Goal: Information Seeking & Learning: Learn about a topic

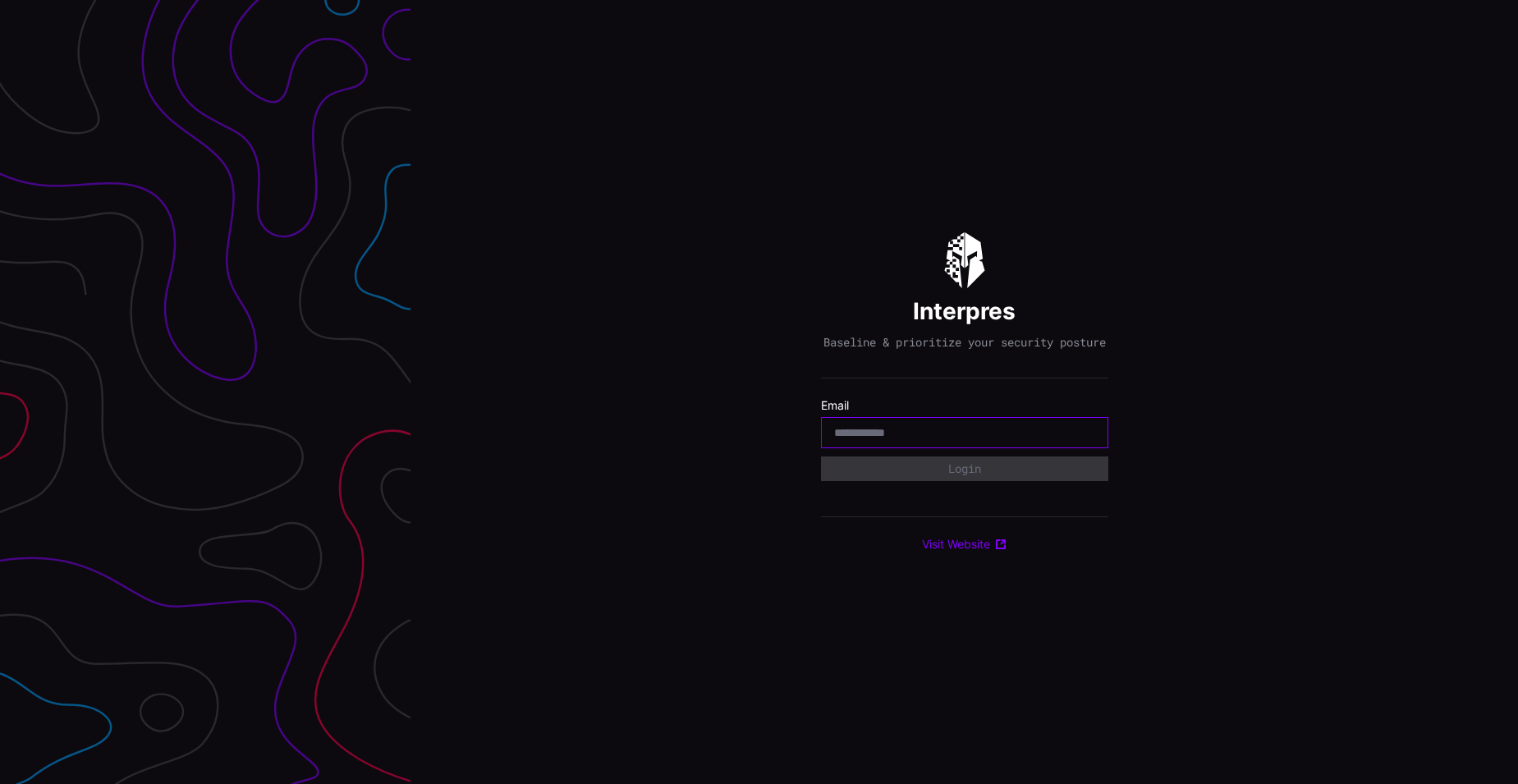
click at [1517, 441] on com-1password-button at bounding box center [1518, 392] width 0 height 784
click at [889, 427] on div at bounding box center [964, 433] width 287 height 31
click at [891, 440] on input "email" at bounding box center [964, 433] width 261 height 15
type input "**********"
click at [879, 526] on div "**********" at bounding box center [964, 392] width 287 height 319
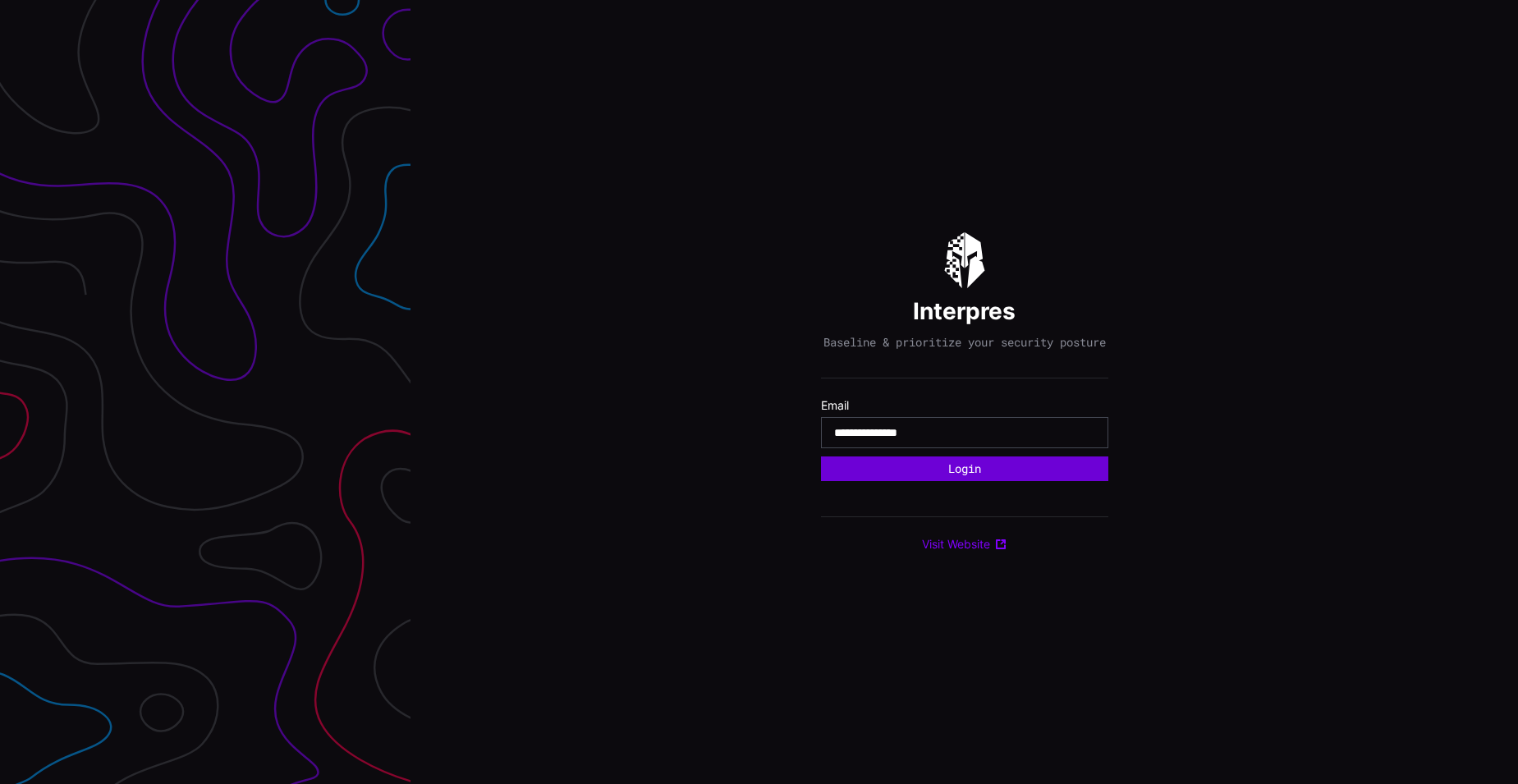
click at [964, 478] on button "Login" at bounding box center [964, 469] width 287 height 25
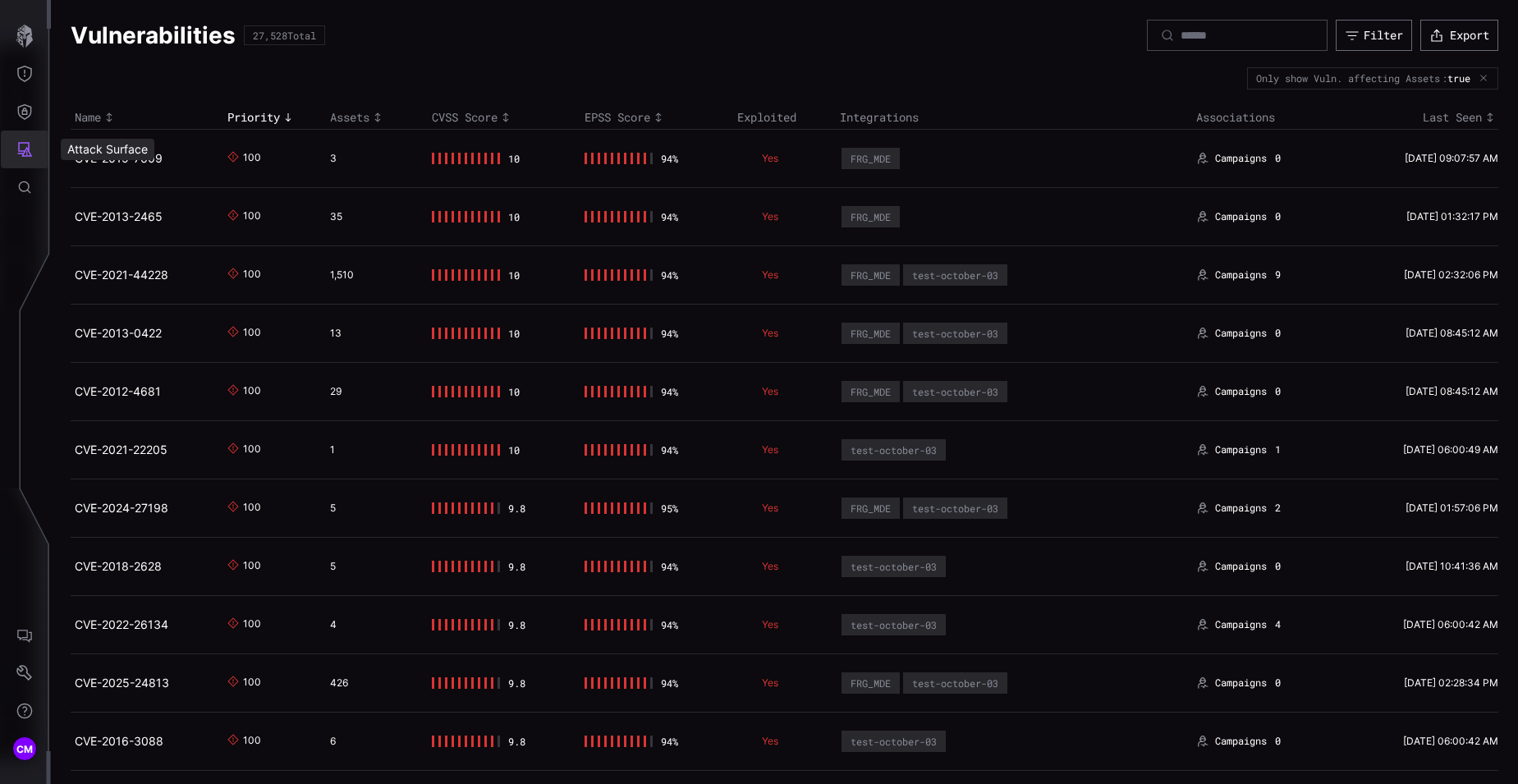
click at [31, 152] on icon "Attack Surface" at bounding box center [25, 149] width 17 height 17
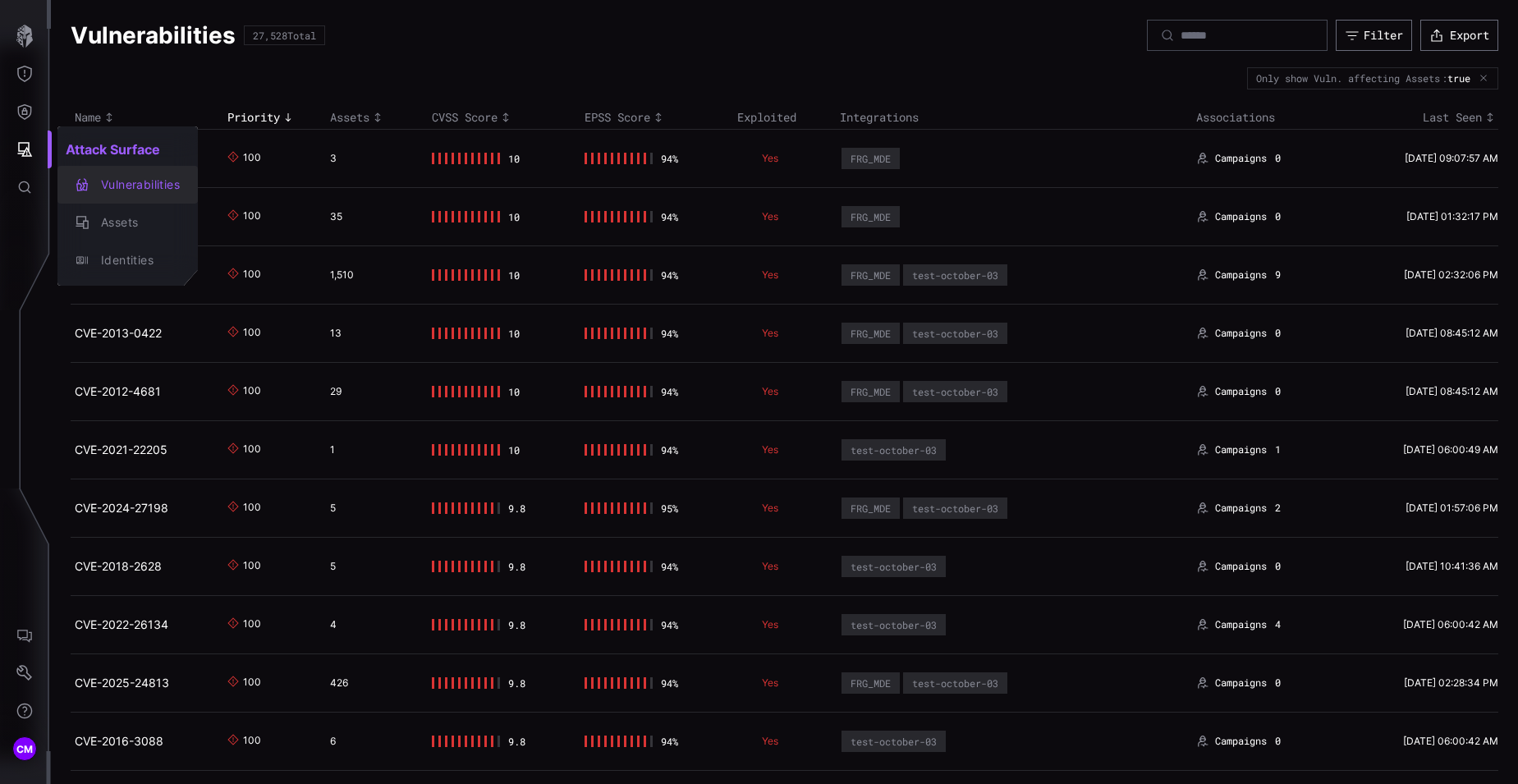
click at [129, 183] on div "Vulnerabilities" at bounding box center [137, 185] width 87 height 20
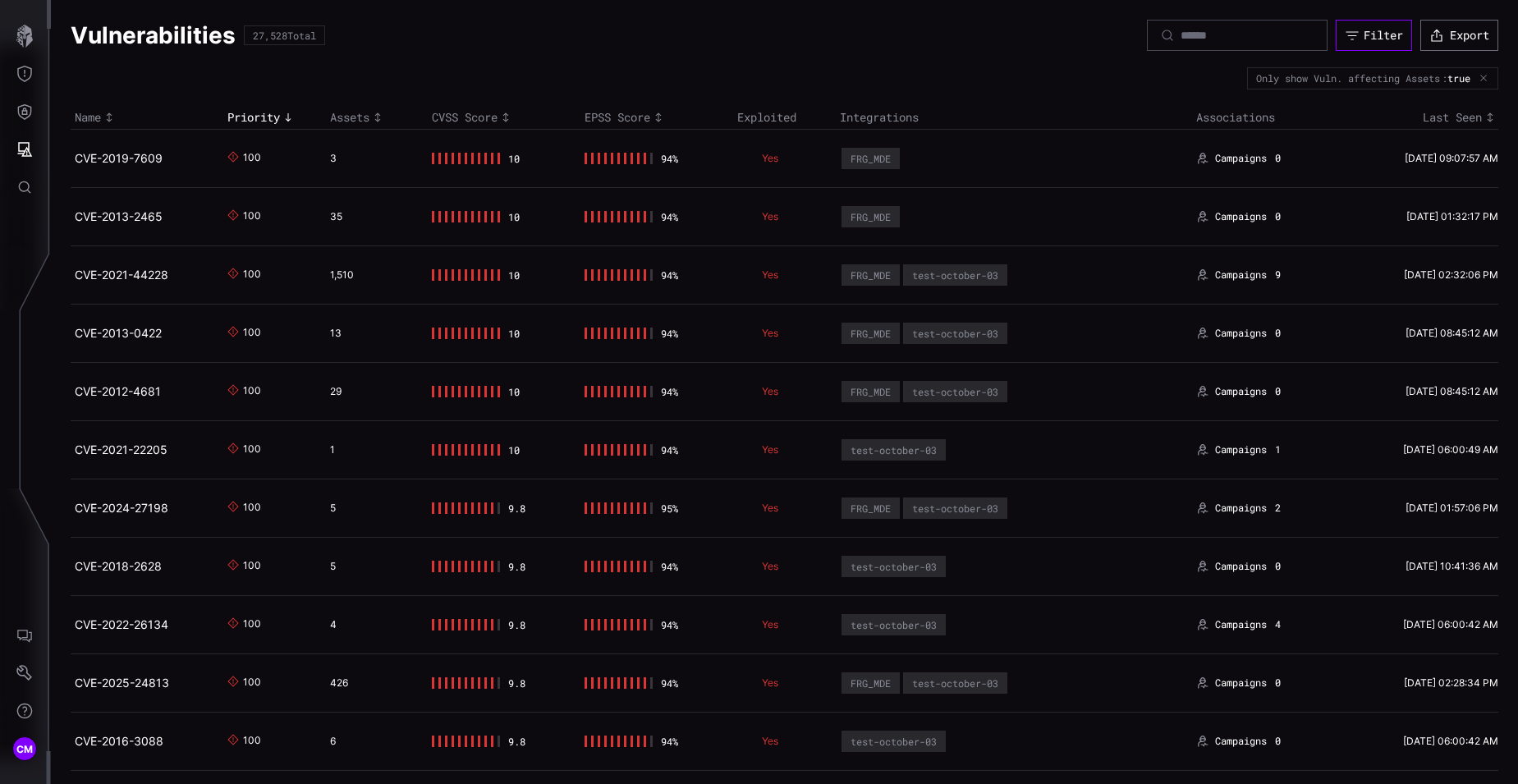
click at [1367, 41] on div "Filter" at bounding box center [1383, 35] width 40 height 15
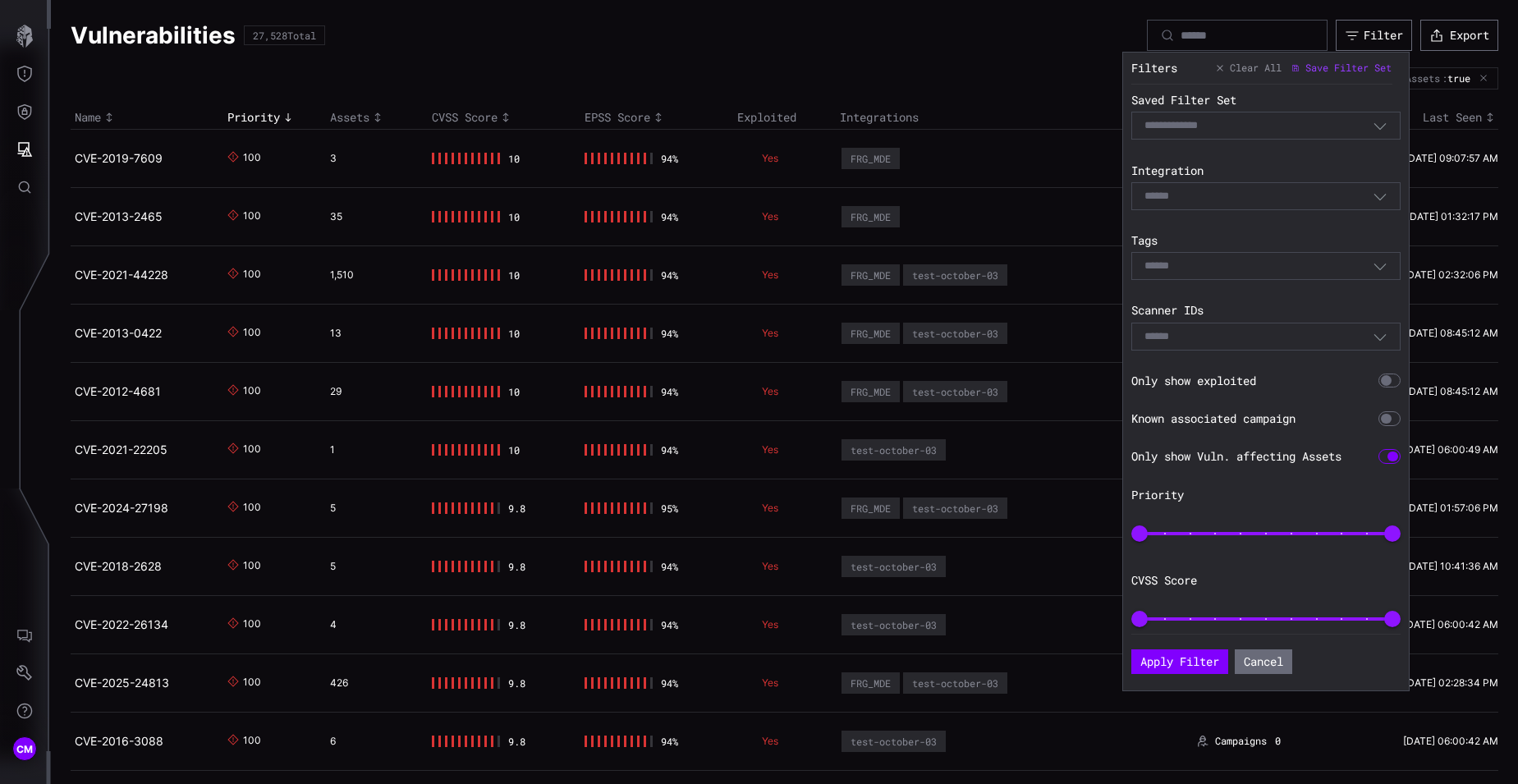
click at [1225, 329] on div "Select" at bounding box center [1258, 337] width 228 height 15
click at [1338, 195] on div "Select" at bounding box center [1258, 196] width 228 height 15
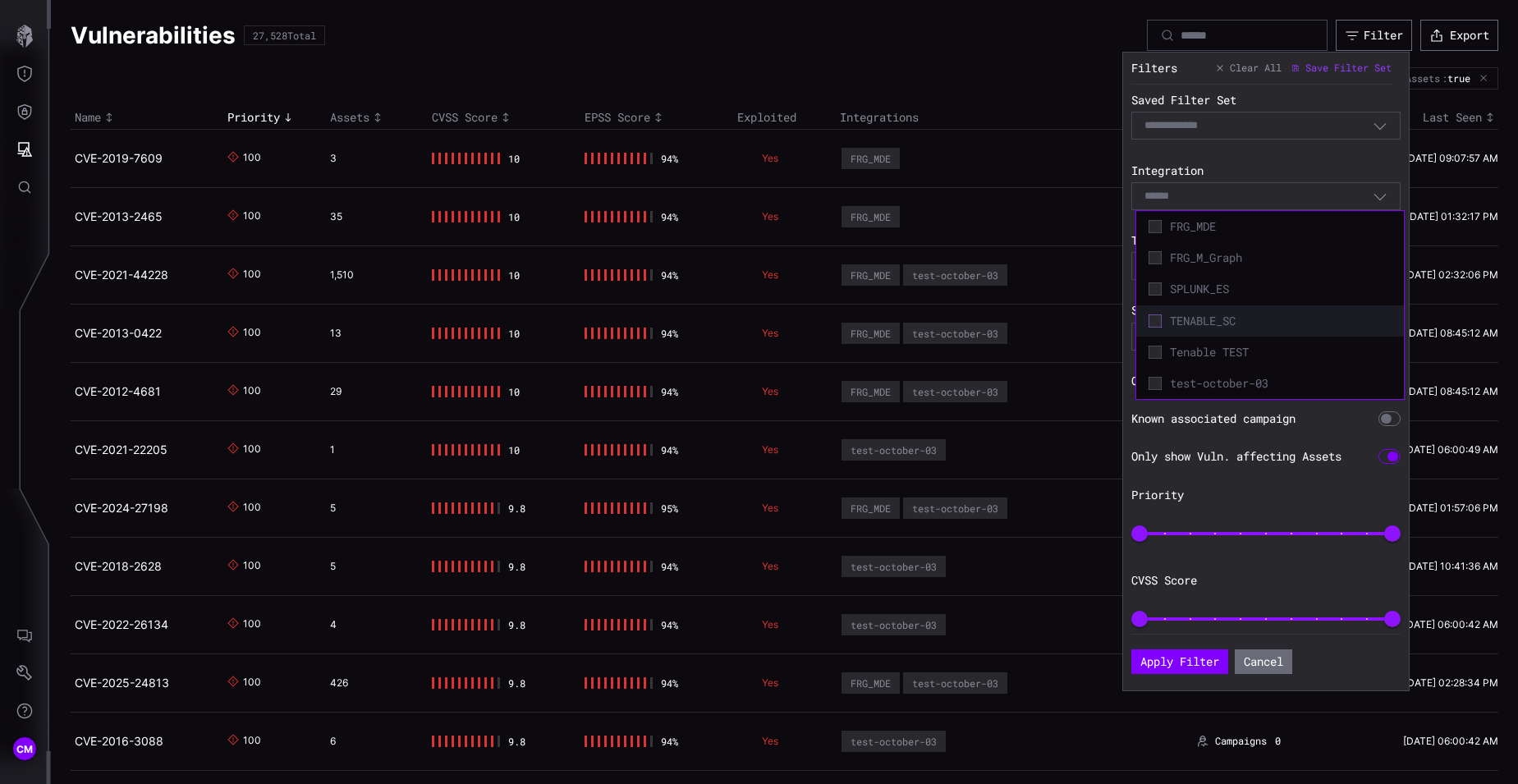
click at [1153, 326] on icon at bounding box center [1155, 321] width 13 height 13
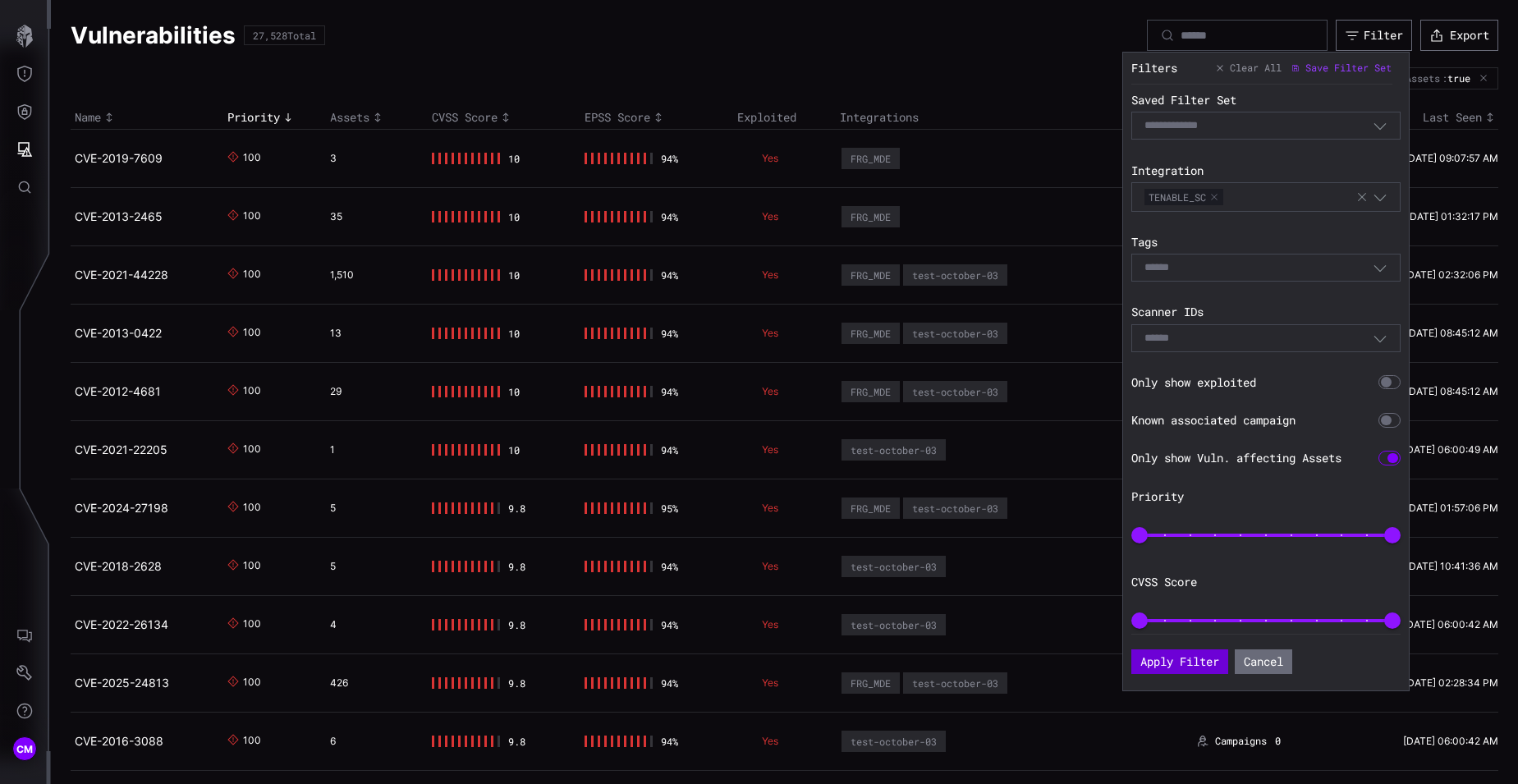
click at [1170, 664] on button "Apply Filter" at bounding box center [1179, 661] width 97 height 25
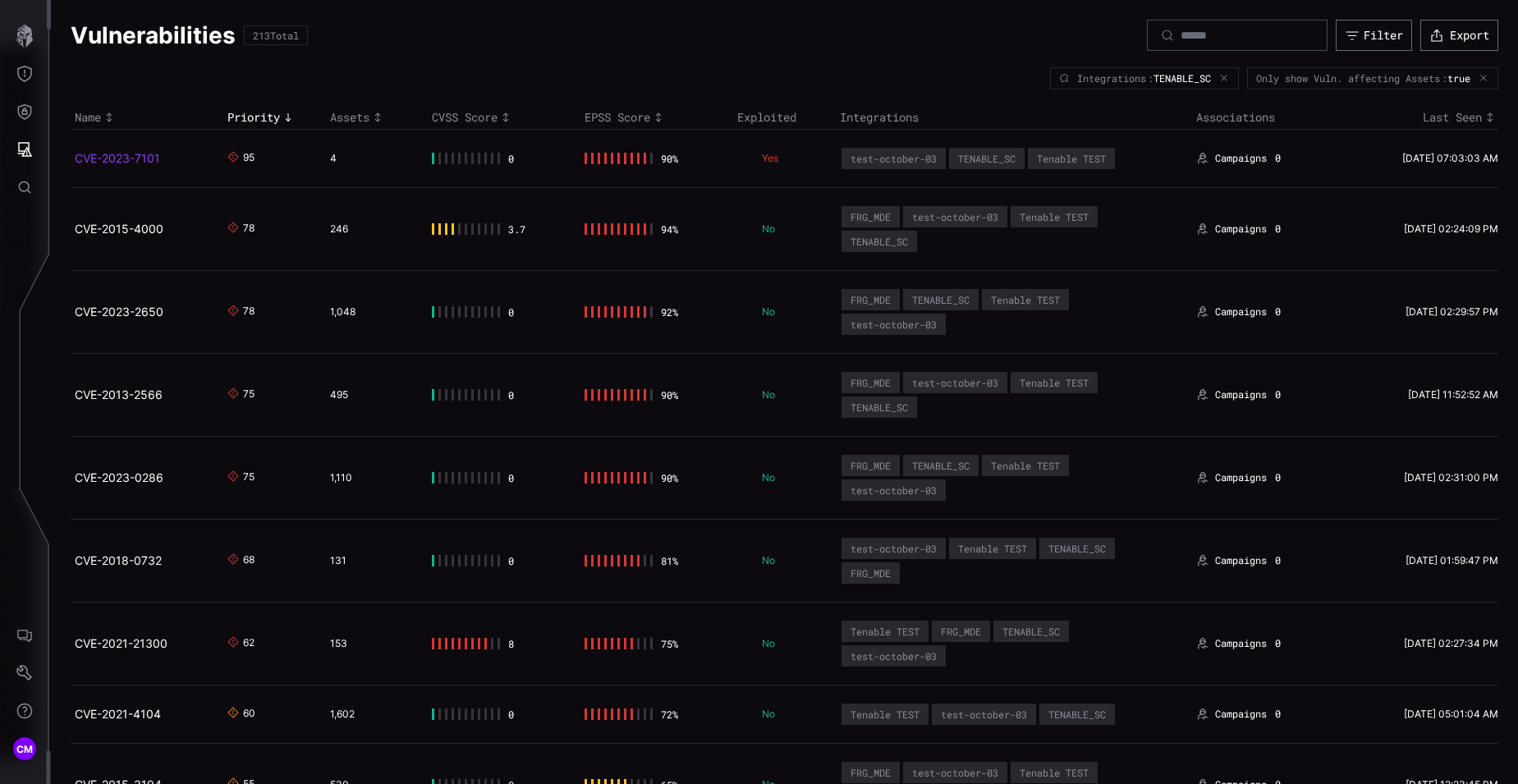
click at [114, 160] on link "CVE-2023-7101" at bounding box center [117, 158] width 86 height 14
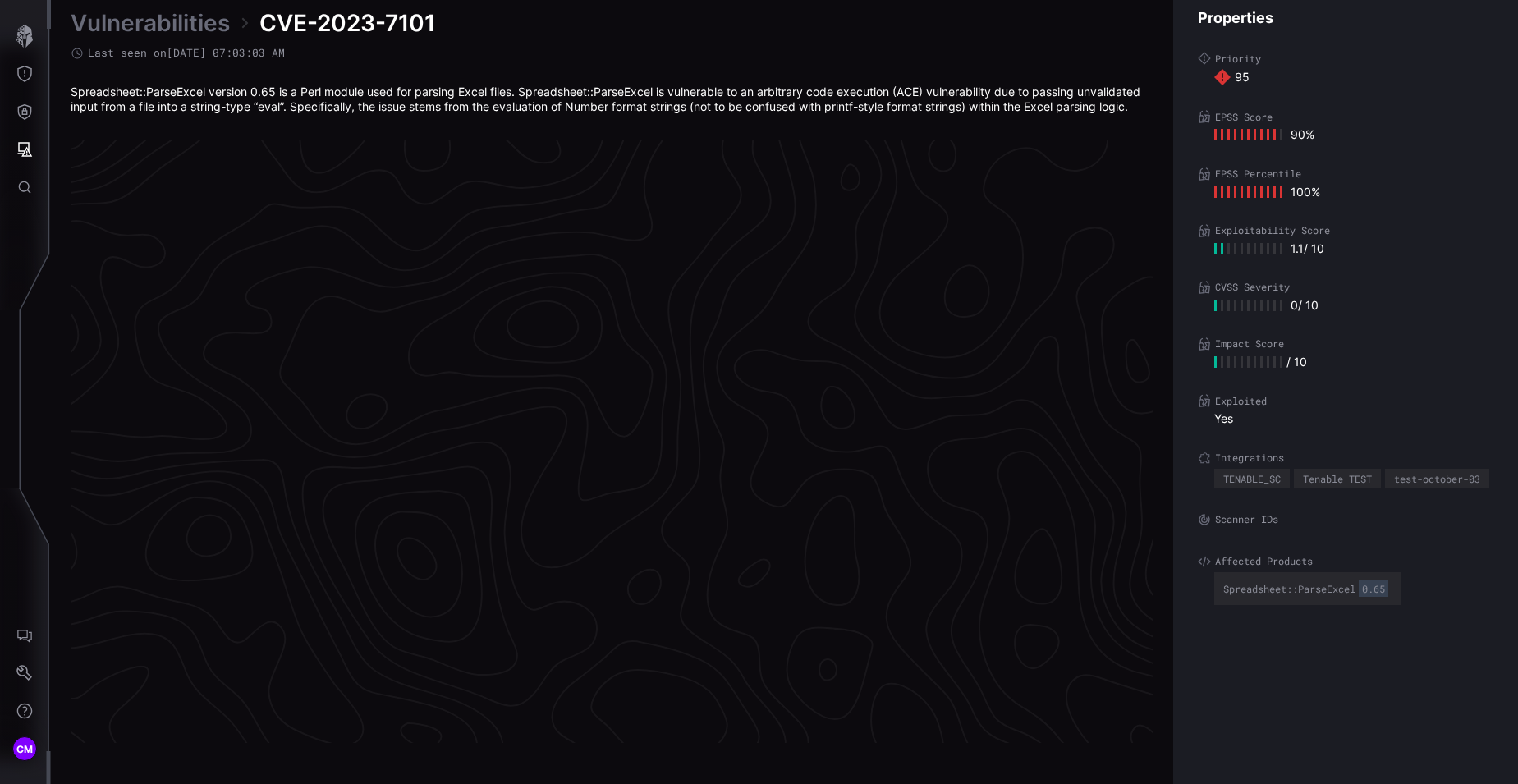
scroll to position [3391, 690]
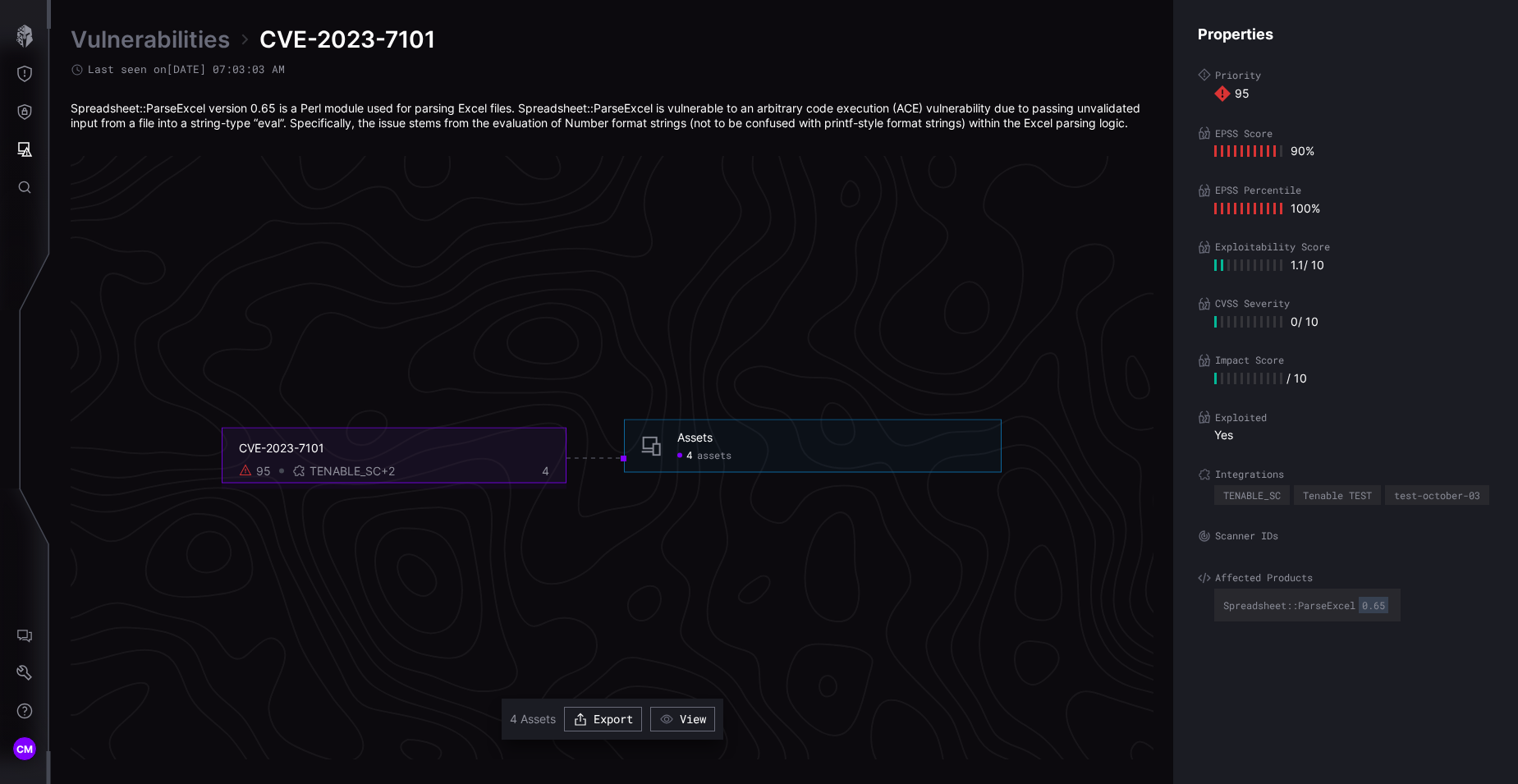
click at [698, 458] on span "assets" at bounding box center [714, 455] width 34 height 13
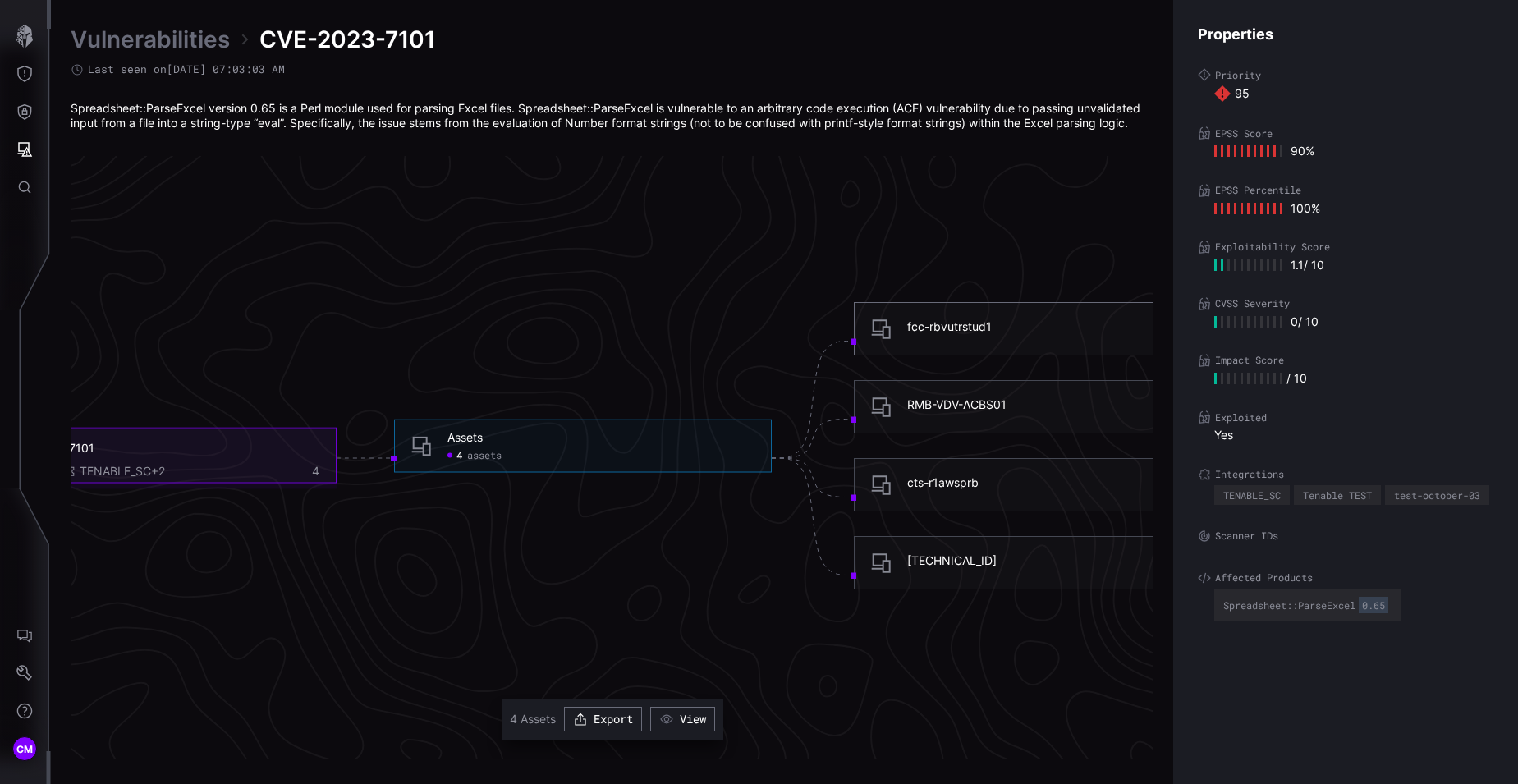
click at [950, 329] on div "fcc-rbvutrstud1" at bounding box center [950, 327] width 85 height 15
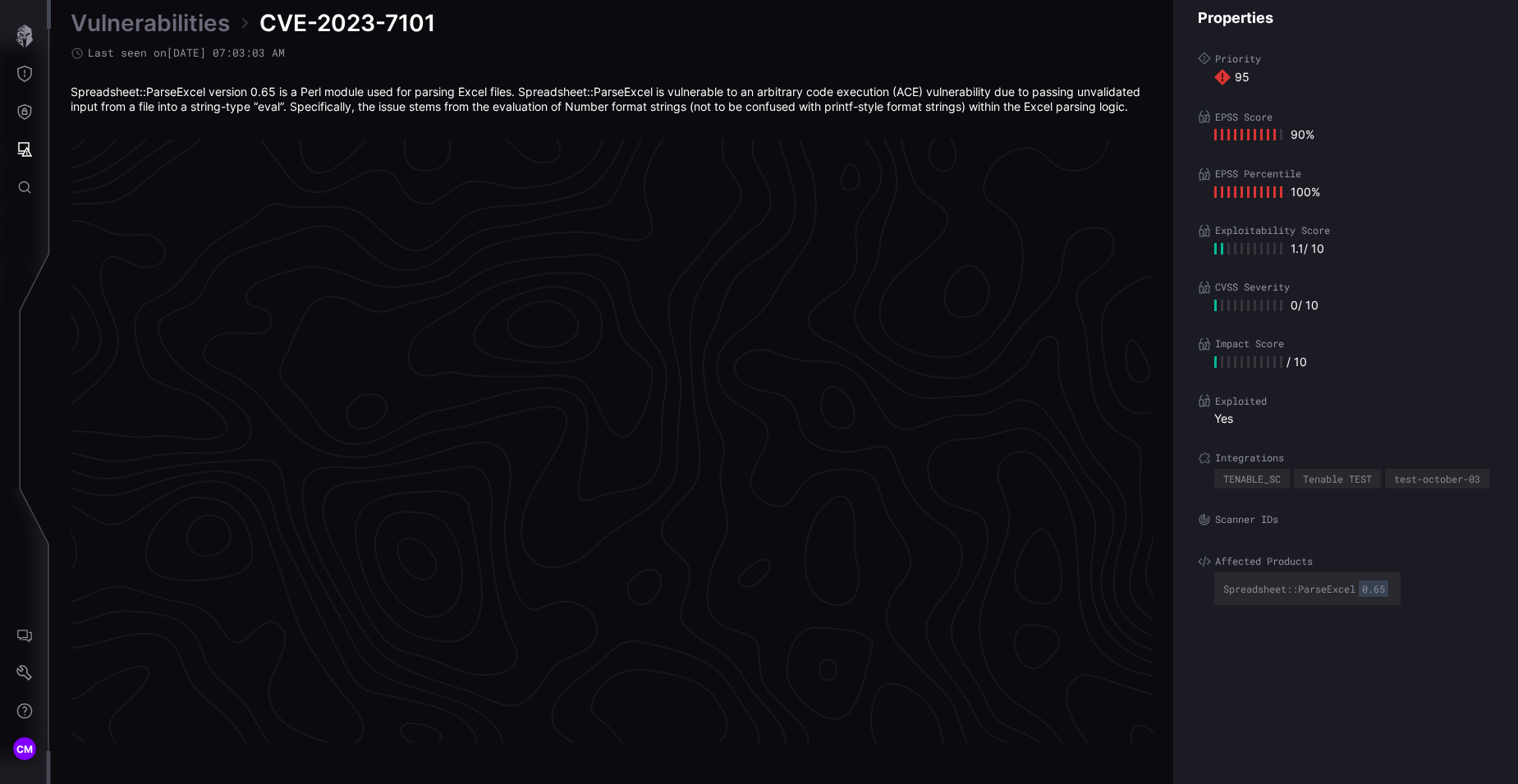
scroll to position [3391, 690]
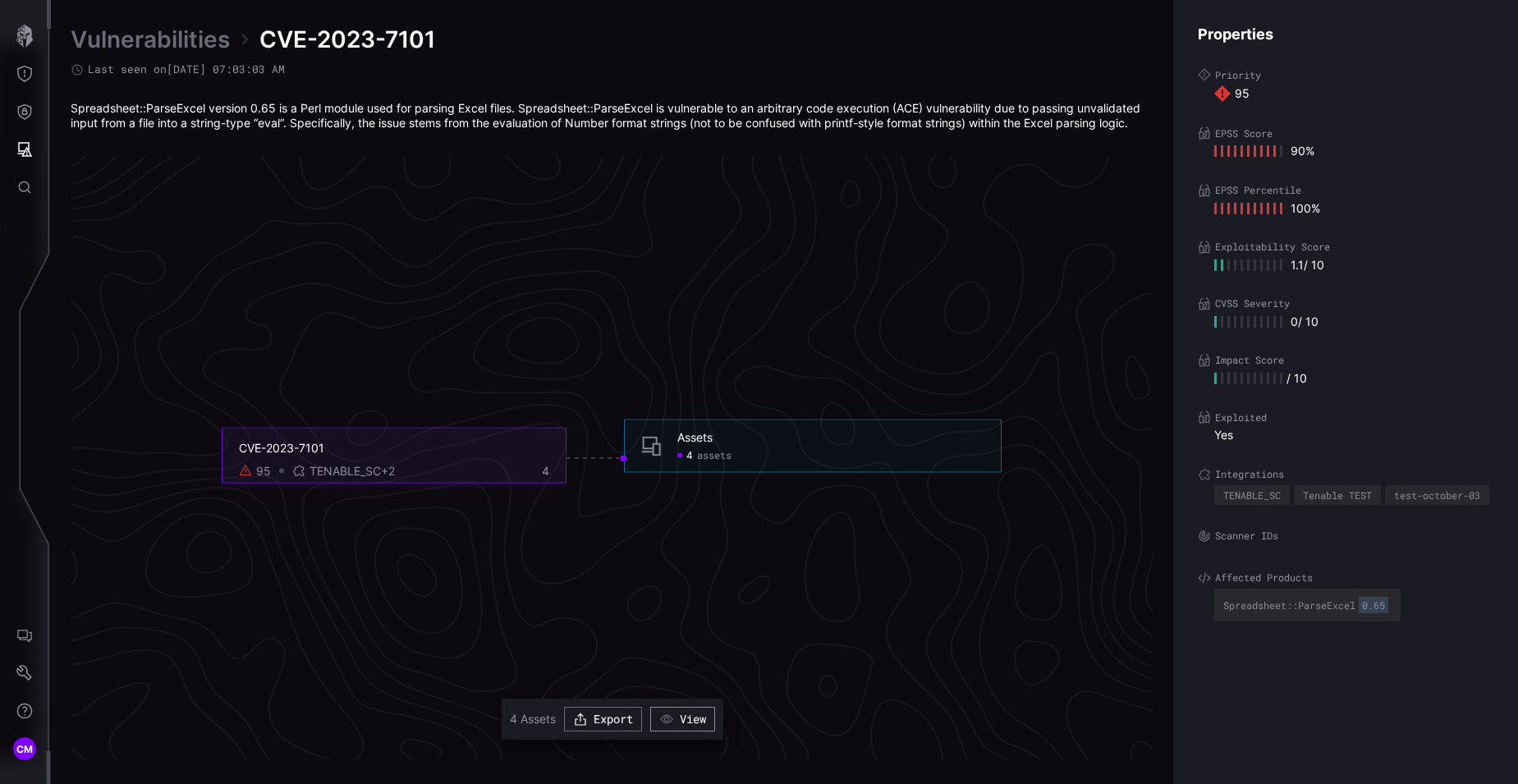
click at [687, 722] on button "View" at bounding box center [683, 719] width 65 height 25
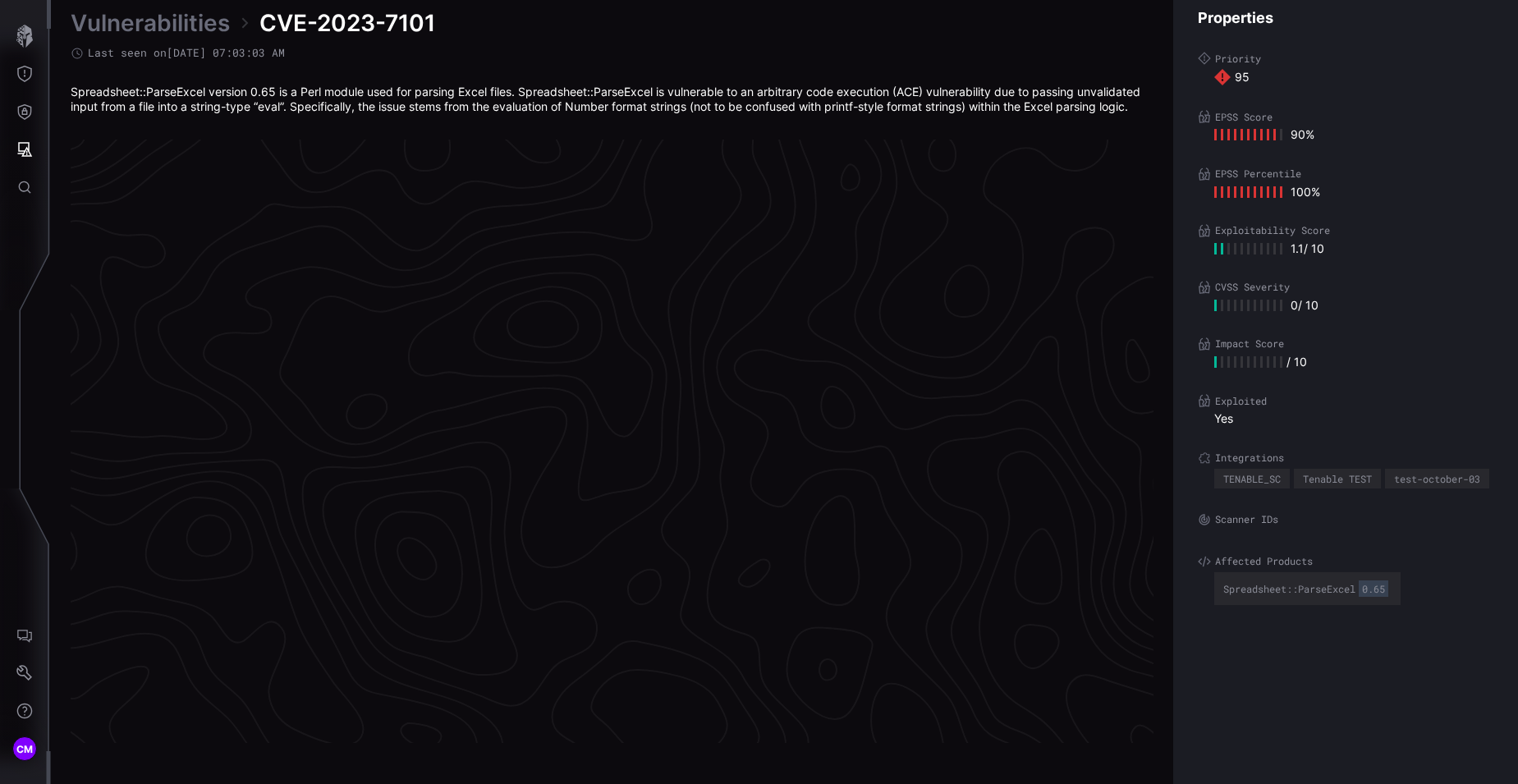
scroll to position [3391, 690]
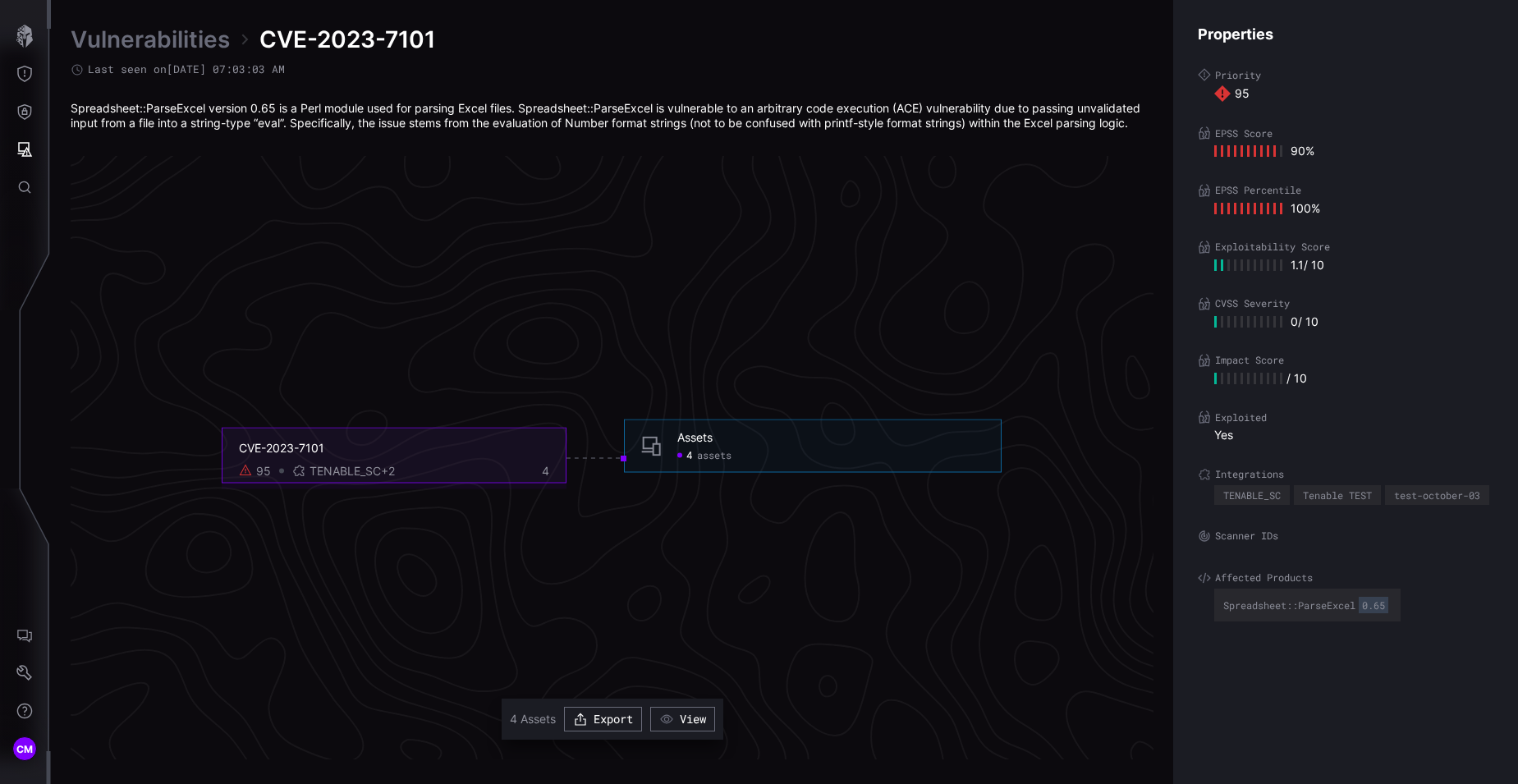
click at [336, 466] on span "TENABLE_SC +2" at bounding box center [352, 470] width 86 height 15
click at [1225, 100] on icon at bounding box center [1223, 94] width 17 height 17
click at [1226, 147] on div at bounding box center [1249, 151] width 68 height 15
click at [1226, 209] on div at bounding box center [1249, 208] width 68 height 15
click at [1228, 265] on div at bounding box center [1228, 265] width 3 height 11
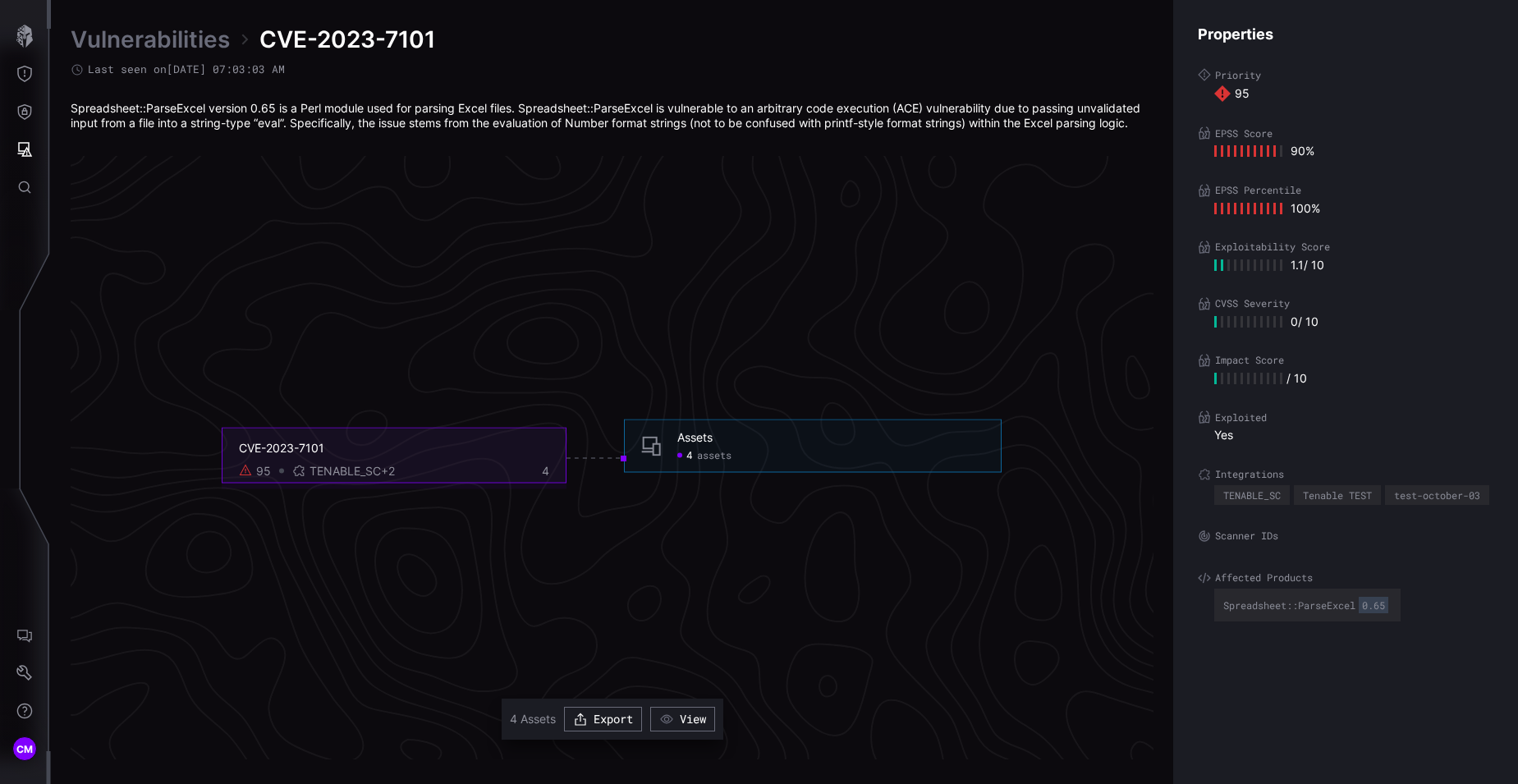
click at [1301, 266] on div "1.1 / 10" at bounding box center [1269, 265] width 110 height 15
click at [1301, 211] on div "100 %" at bounding box center [1267, 208] width 106 height 15
click at [1298, 153] on div "90 %" at bounding box center [1264, 151] width 101 height 15
click at [1296, 329] on div "Properties Priority 95 EPSS Score 90 % EPSS Percentile 100 % Exploitability Sco…" at bounding box center [1346, 392] width 345 height 784
click at [1288, 367] on div "Impact Score / 10" at bounding box center [1345, 370] width 295 height 32
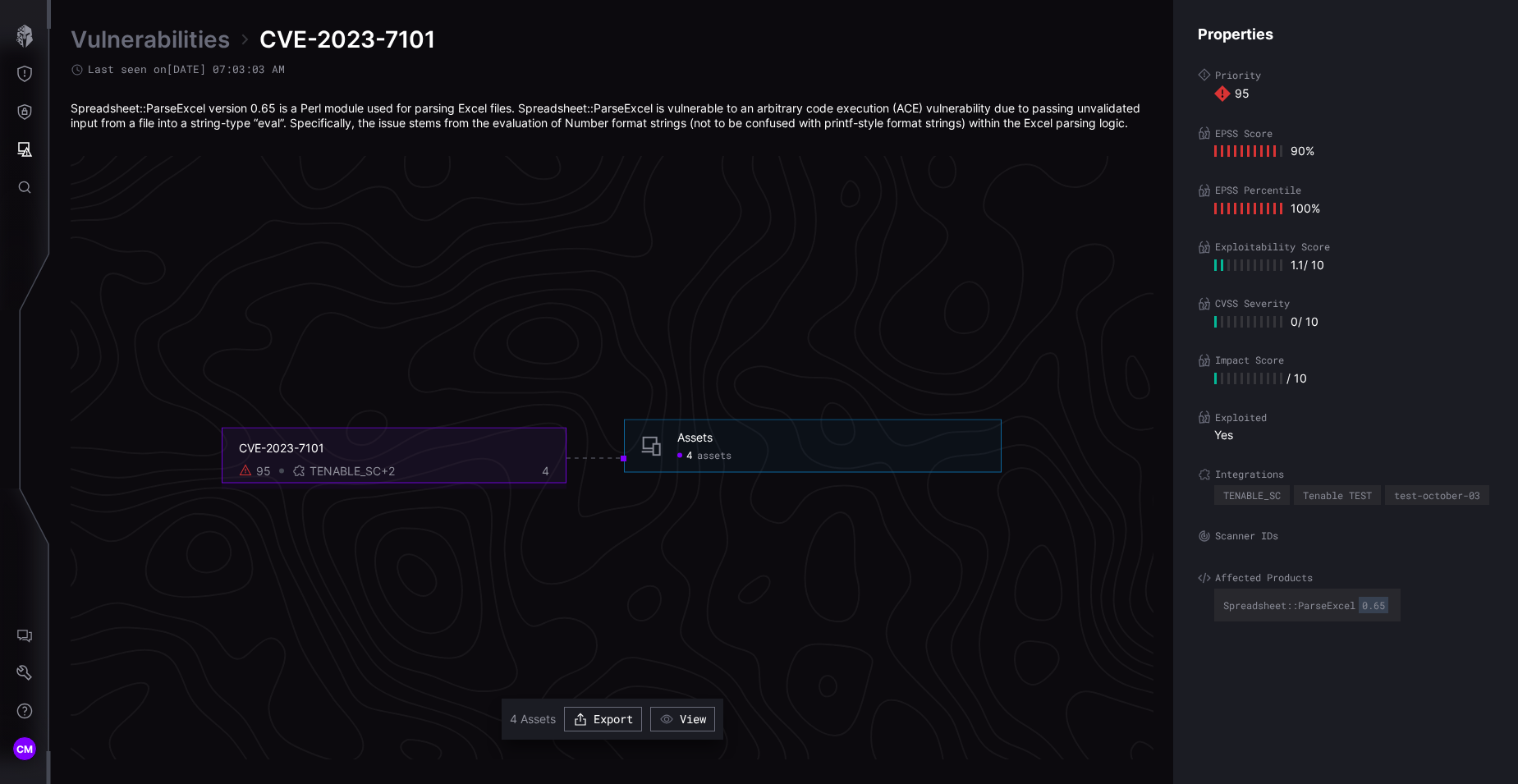
click at [1217, 436] on div "Yes" at bounding box center [1354, 435] width 280 height 15
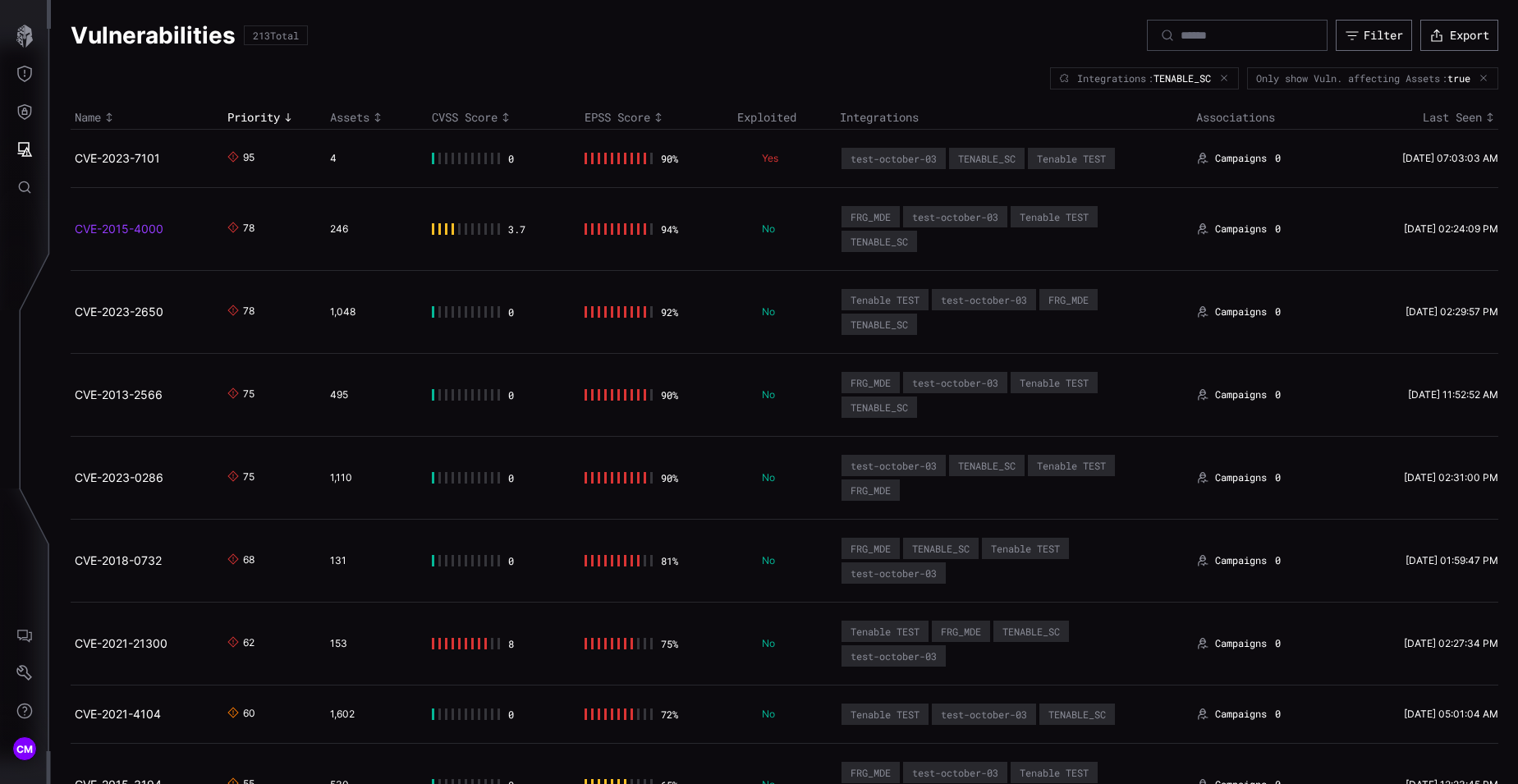
click at [138, 227] on link "CVE-2015-4000" at bounding box center [119, 228] width 89 height 14
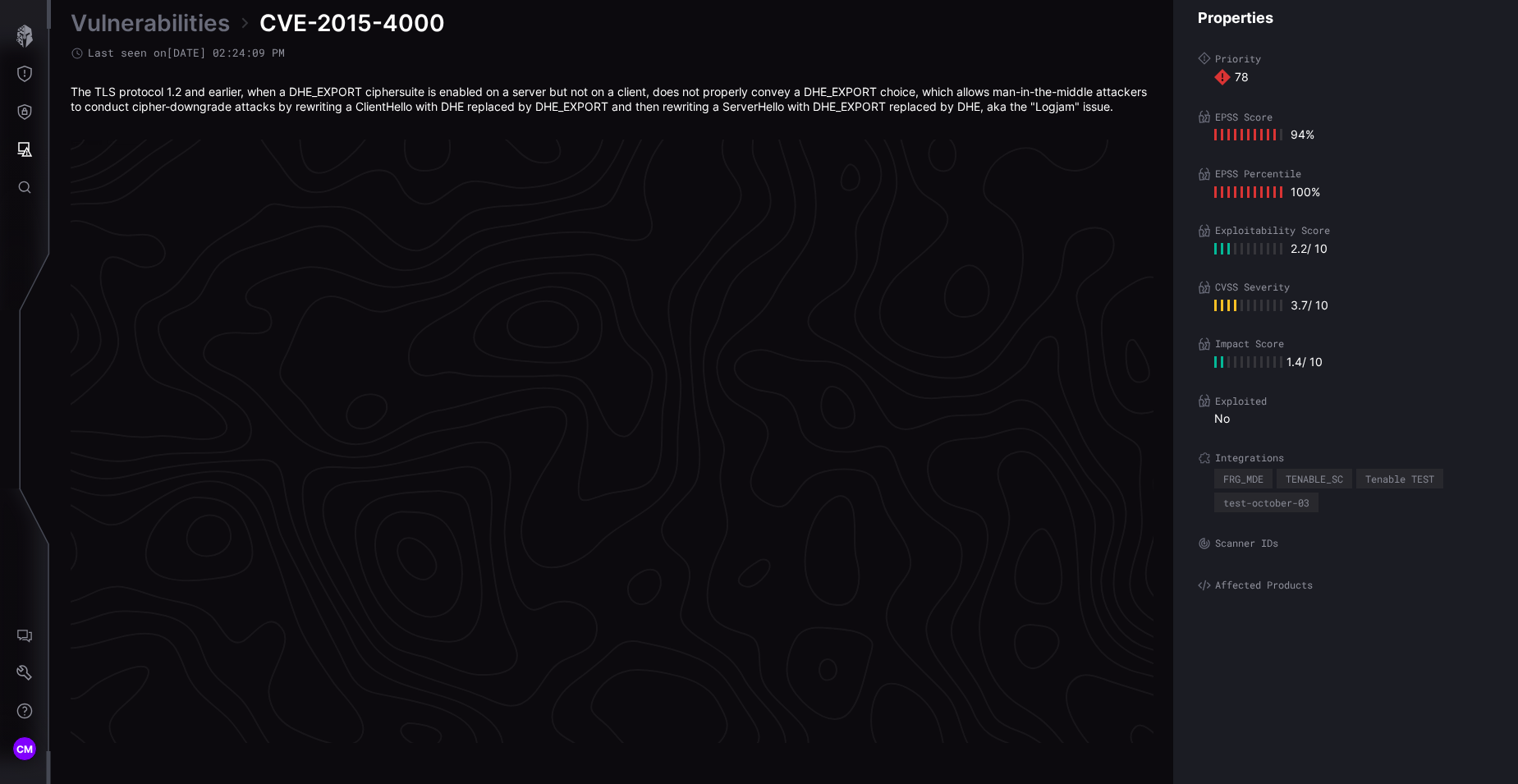
scroll to position [3399, 690]
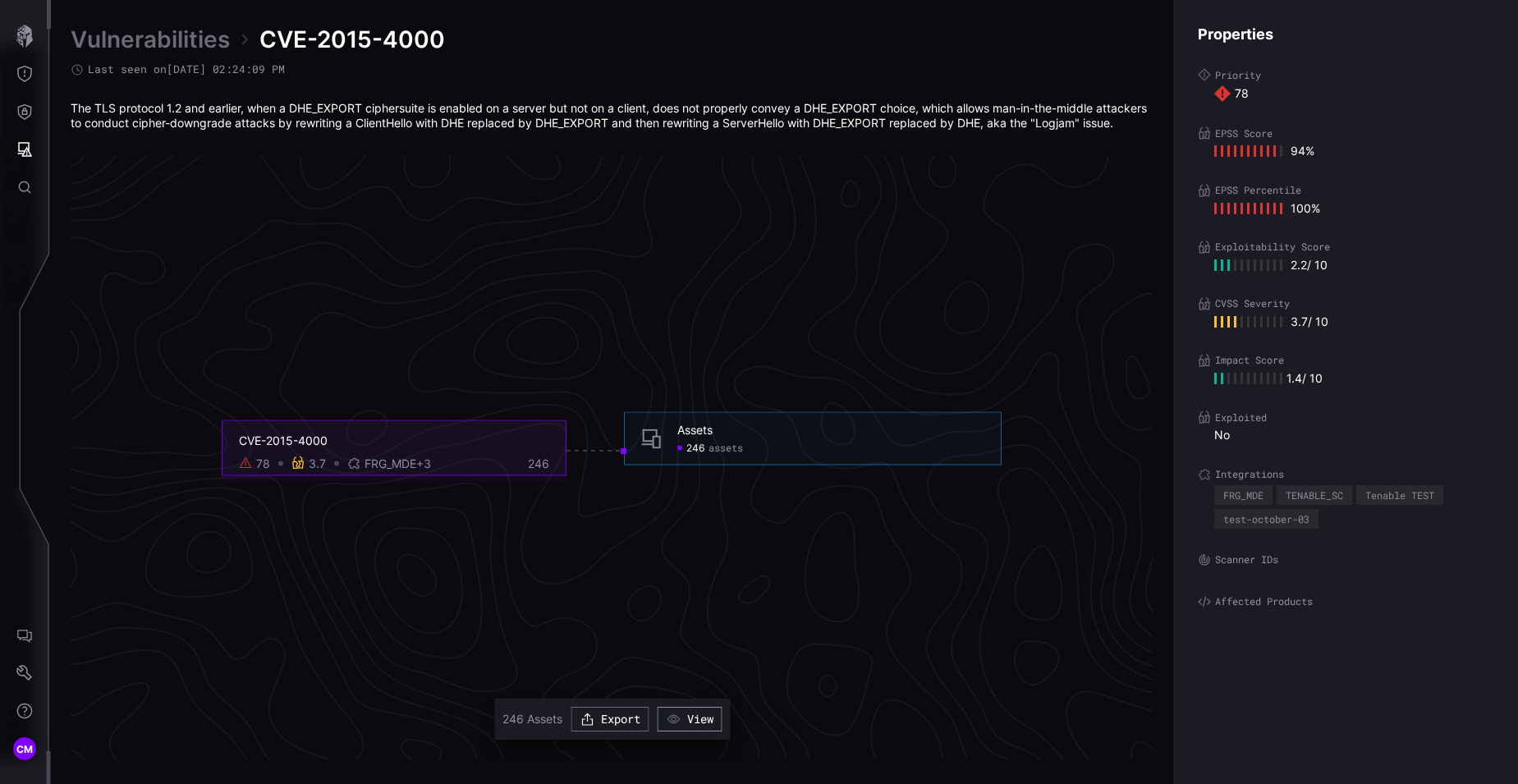
click at [691, 719] on button "View" at bounding box center [689, 719] width 65 height 25
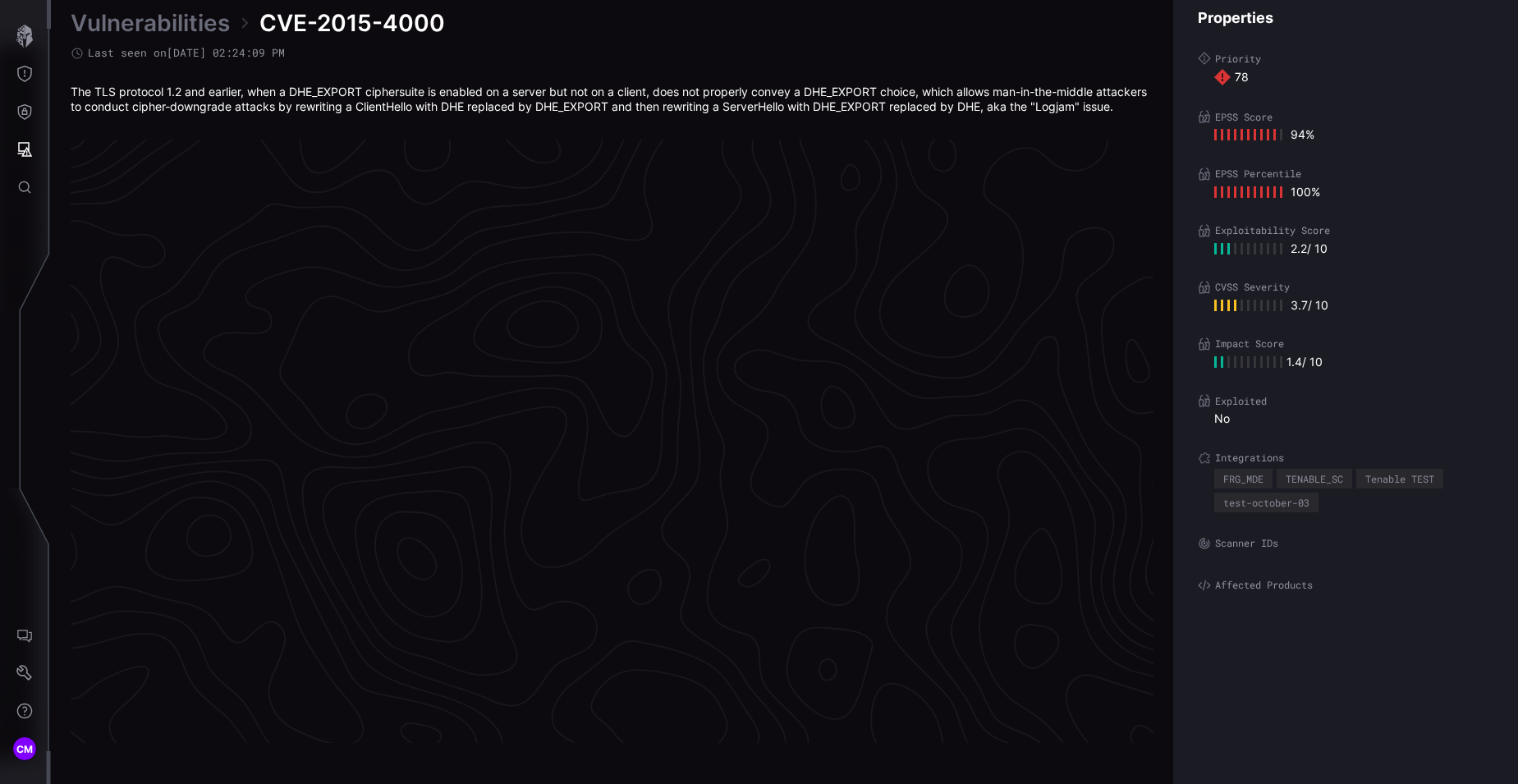
scroll to position [3399, 690]
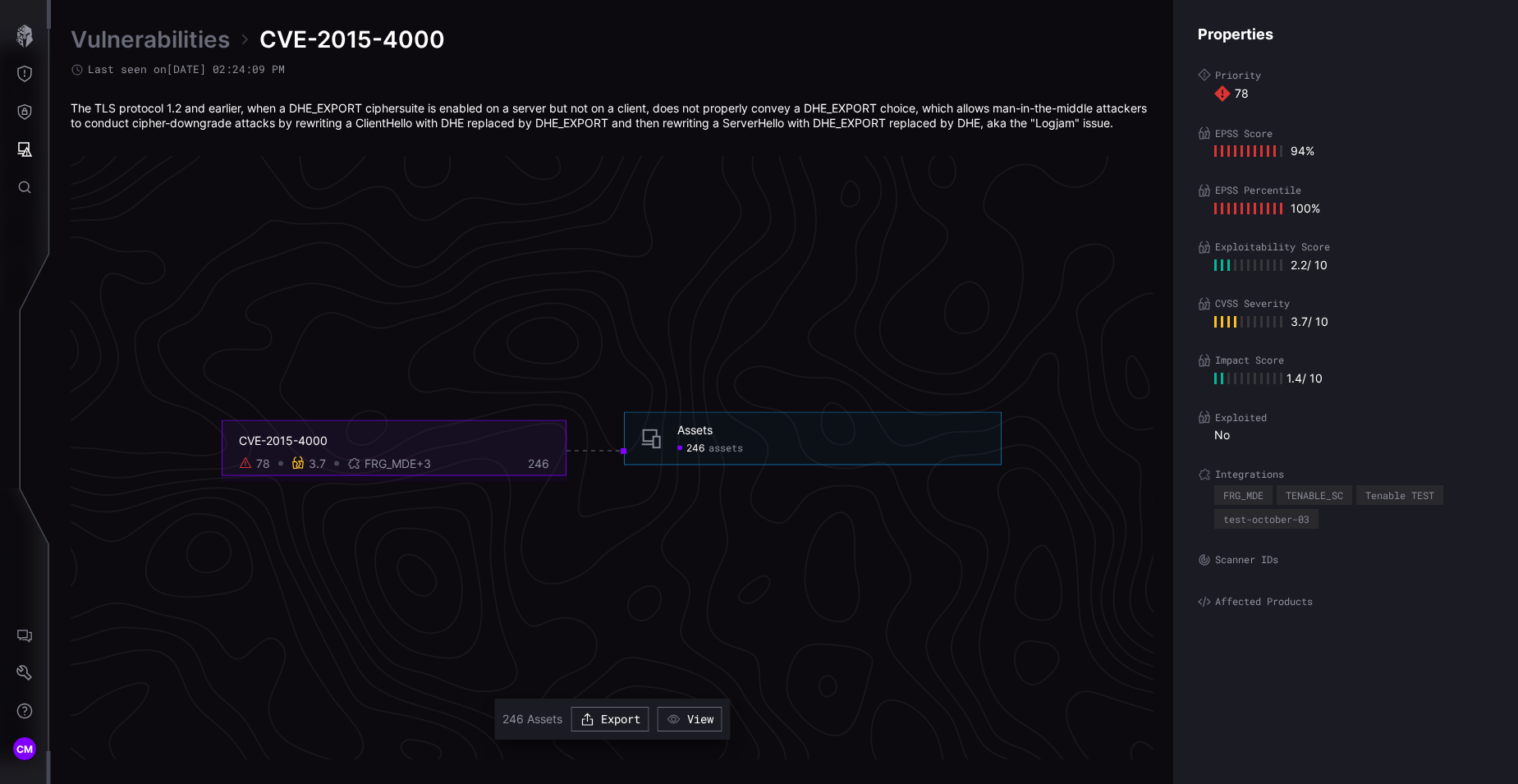
click at [692, 436] on div "Assets" at bounding box center [695, 429] width 35 height 15
click at [311, 470] on div "3.7" at bounding box center [317, 463] width 18 height 15
click at [251, 469] on icon at bounding box center [245, 462] width 13 height 13
click at [398, 470] on span "FRG_MDE +3" at bounding box center [398, 463] width 66 height 15
click at [430, 469] on span "+3" at bounding box center [424, 462] width 15 height 14
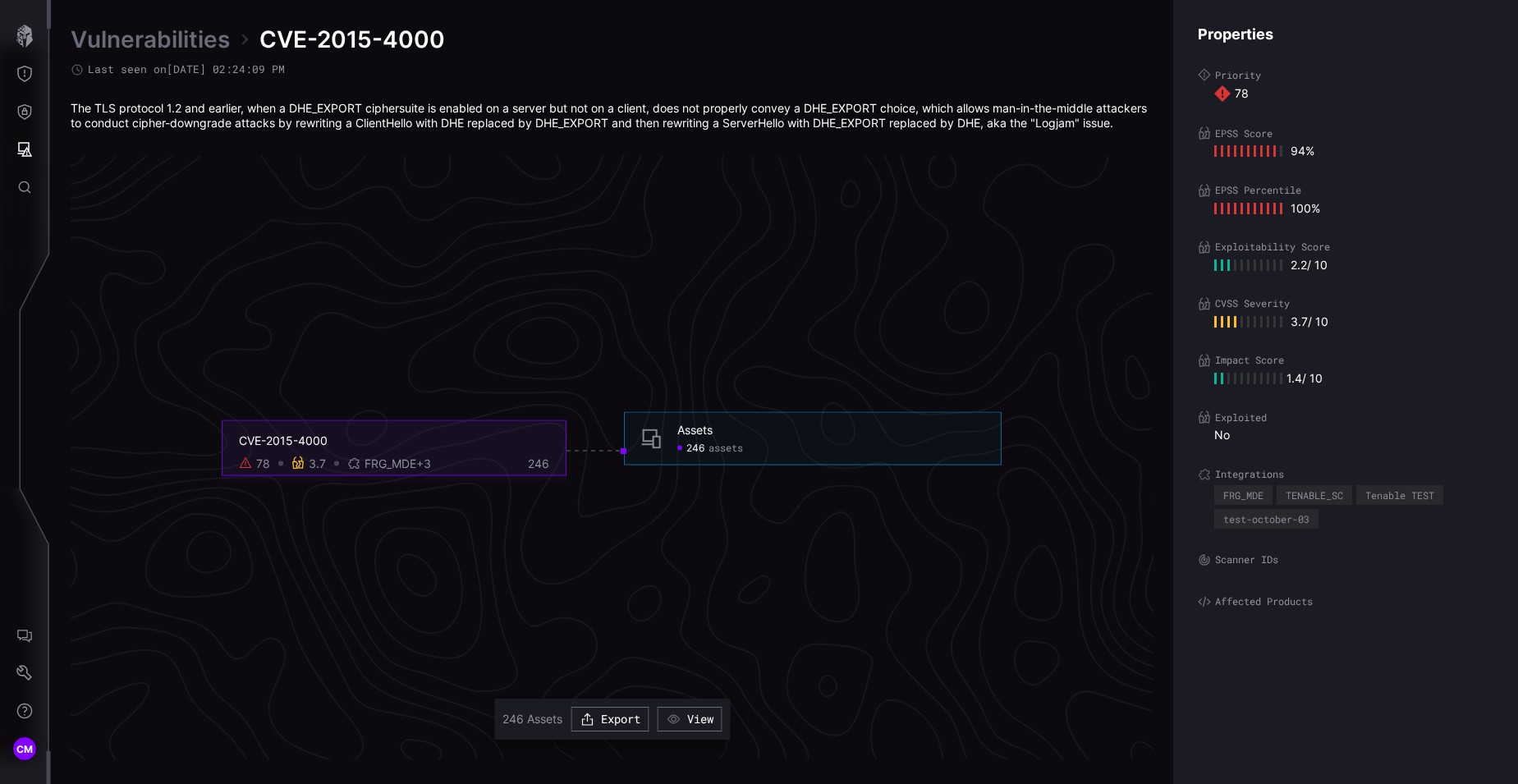
click at [540, 470] on div "246" at bounding box center [530, 463] width 41 height 15
click at [718, 454] on span "assets" at bounding box center [725, 447] width 34 height 13
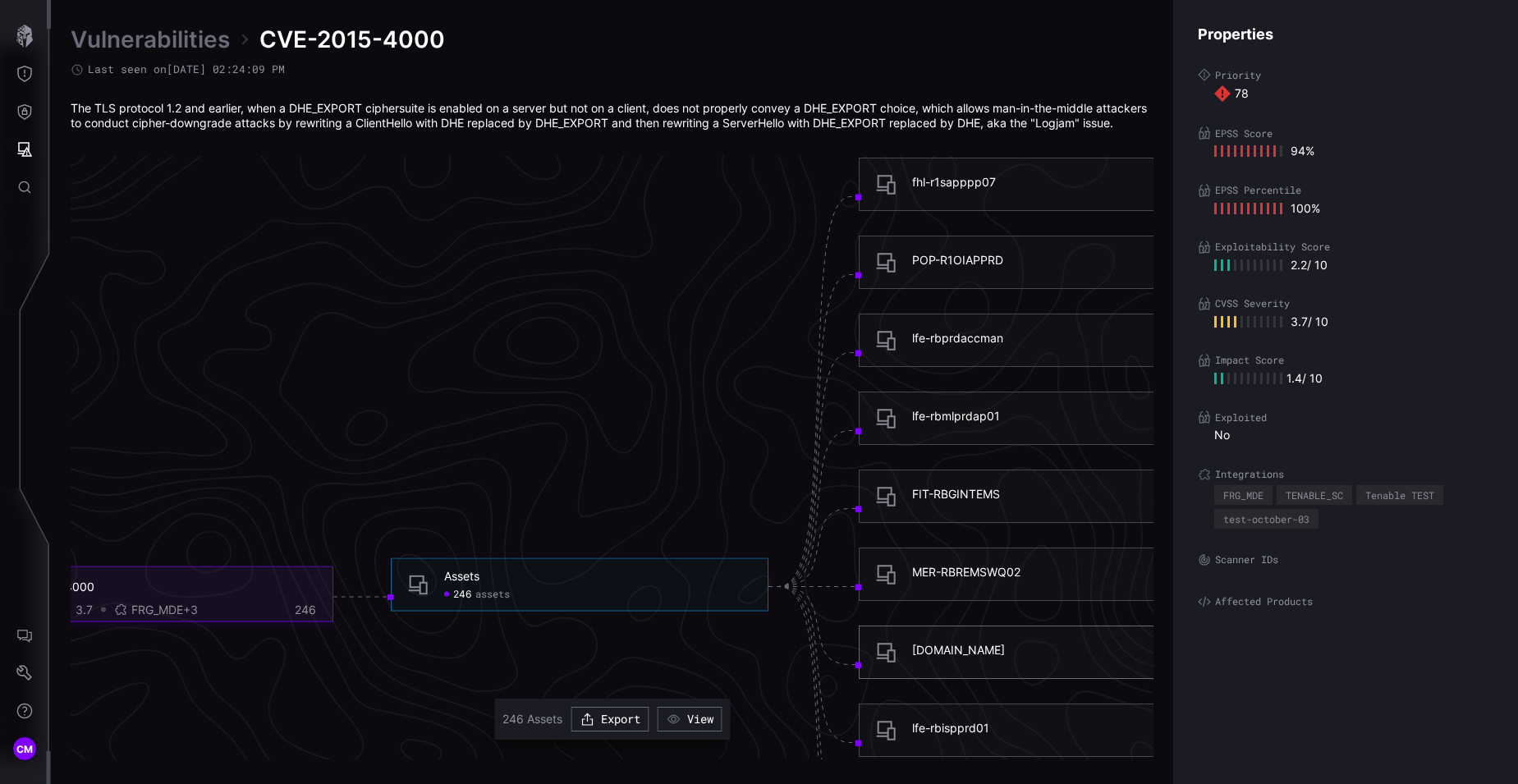
scroll to position [3269, 689]
click at [945, 194] on div "fhl-r1sapppp07" at bounding box center [954, 186] width 84 height 15
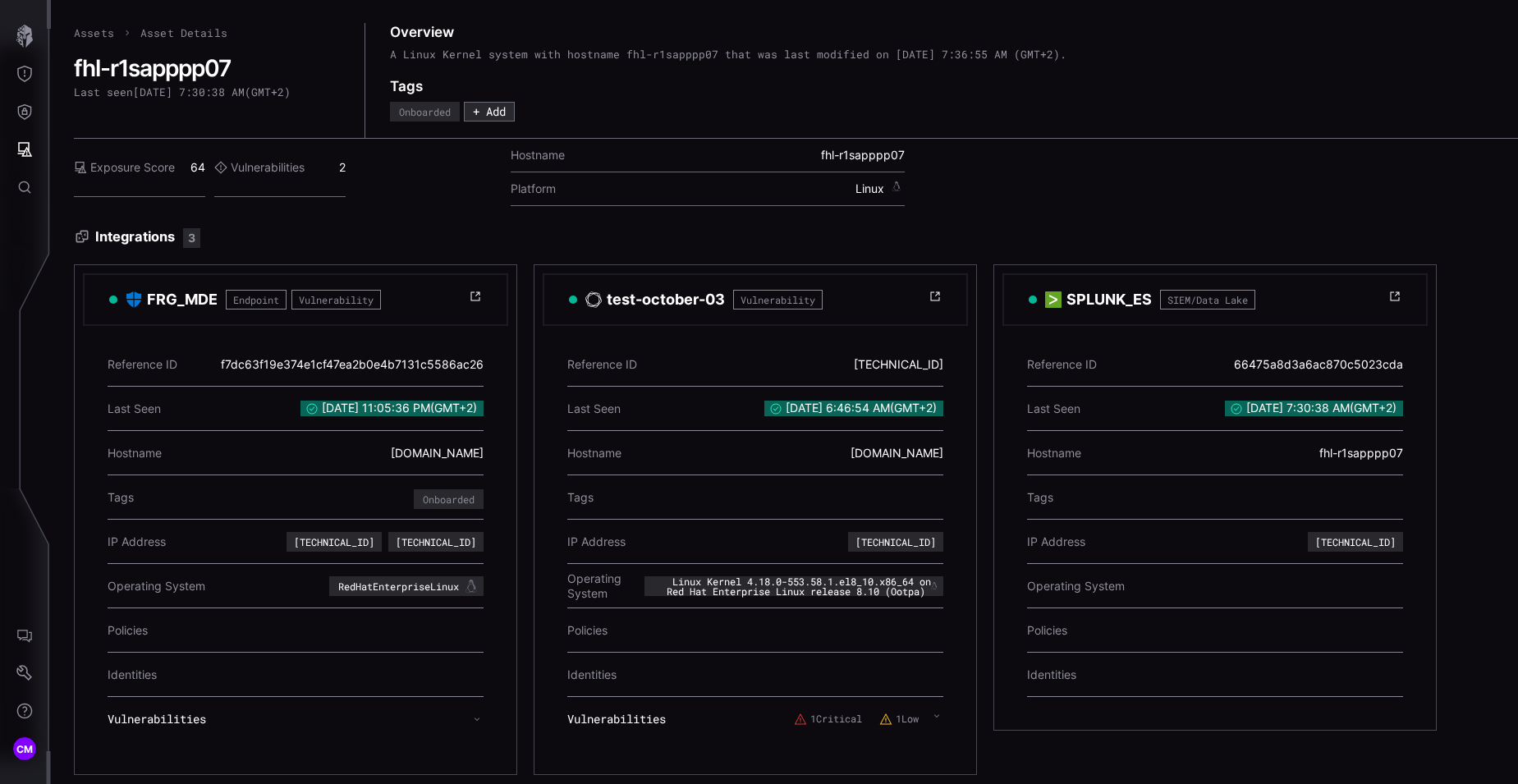
click at [937, 295] on icon at bounding box center [935, 296] width 13 height 13
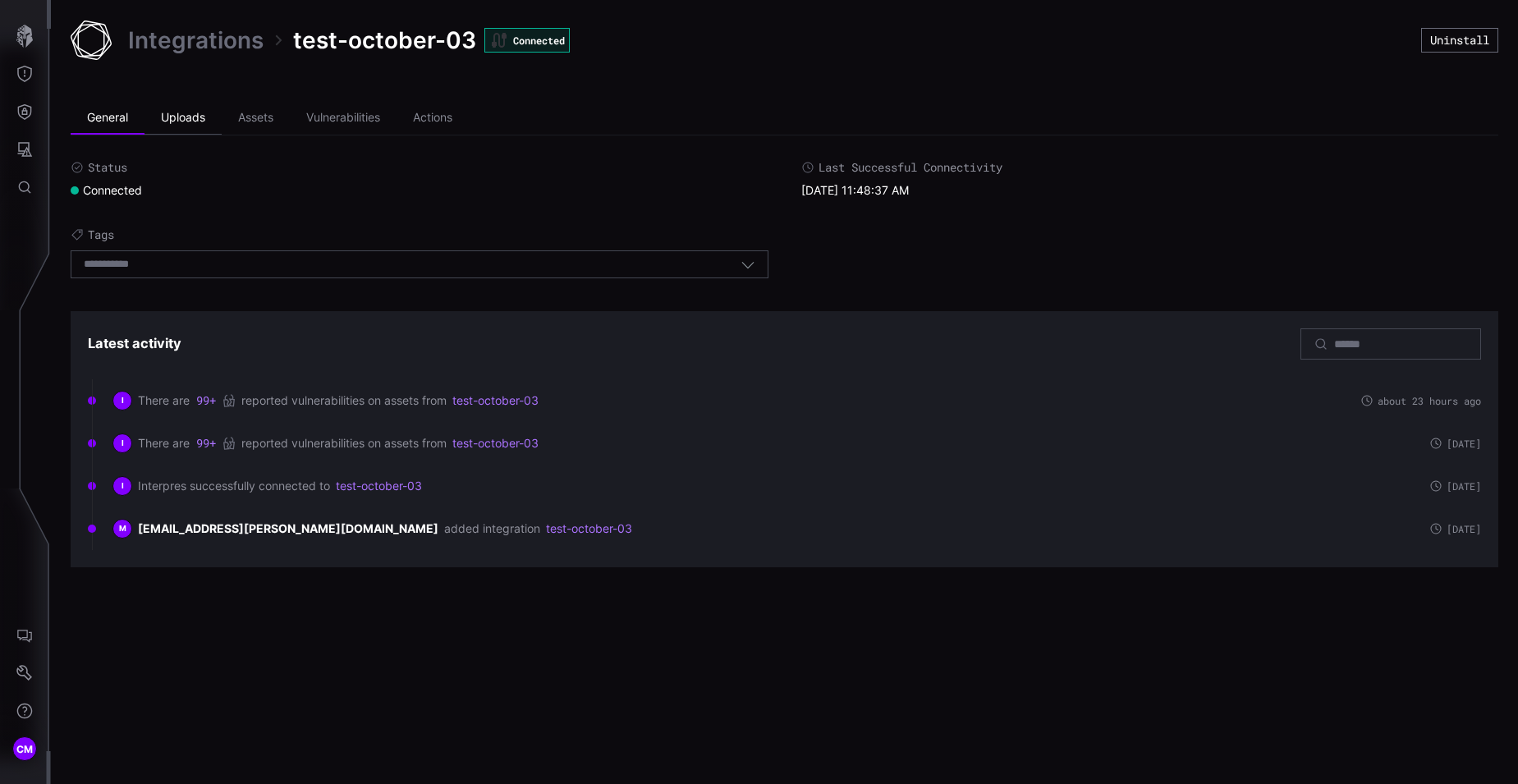
click at [180, 123] on li "Uploads" at bounding box center [184, 118] width 78 height 33
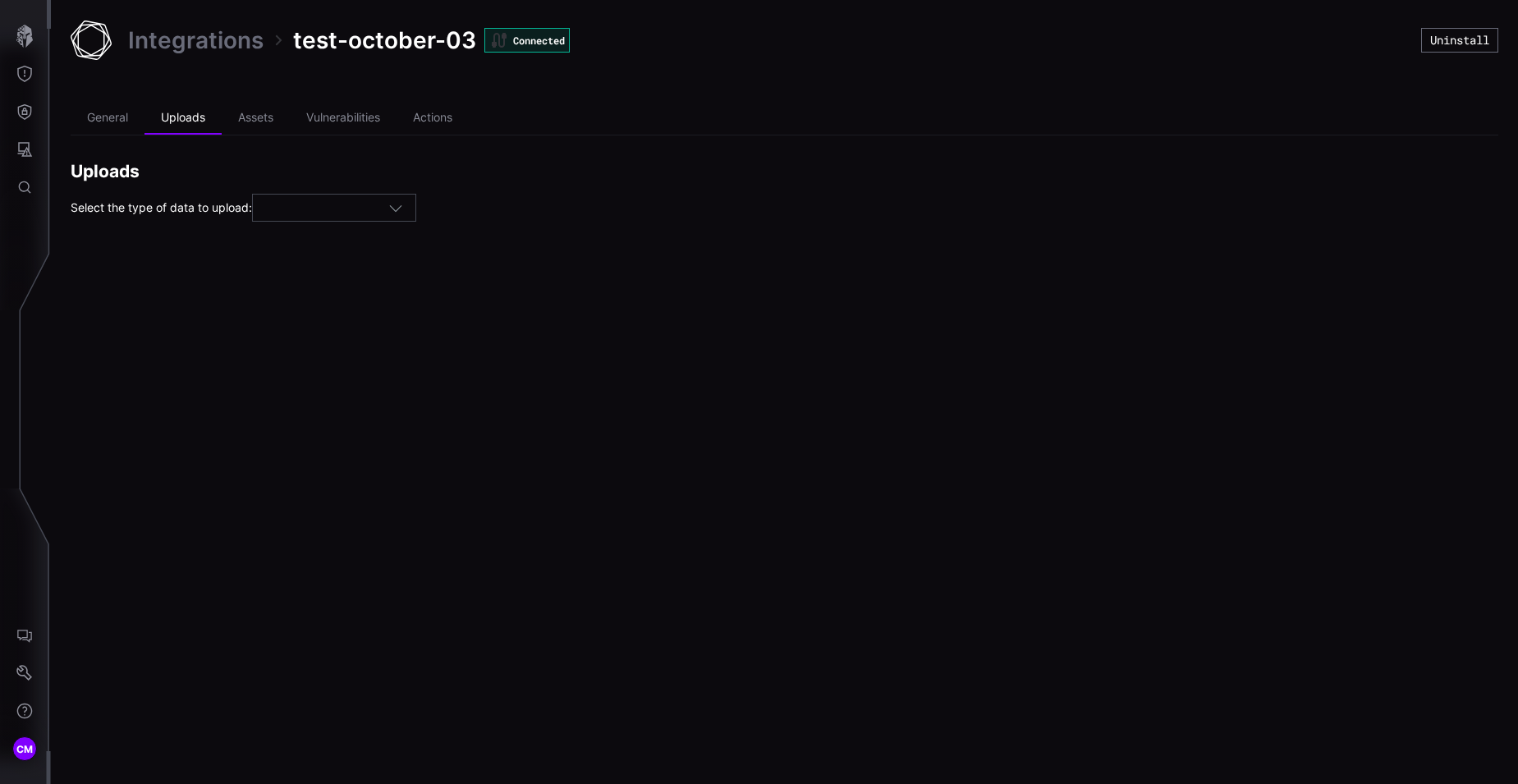
click at [387, 215] on div at bounding box center [326, 208] width 123 height 15
click at [262, 114] on li "Assets" at bounding box center [256, 118] width 68 height 33
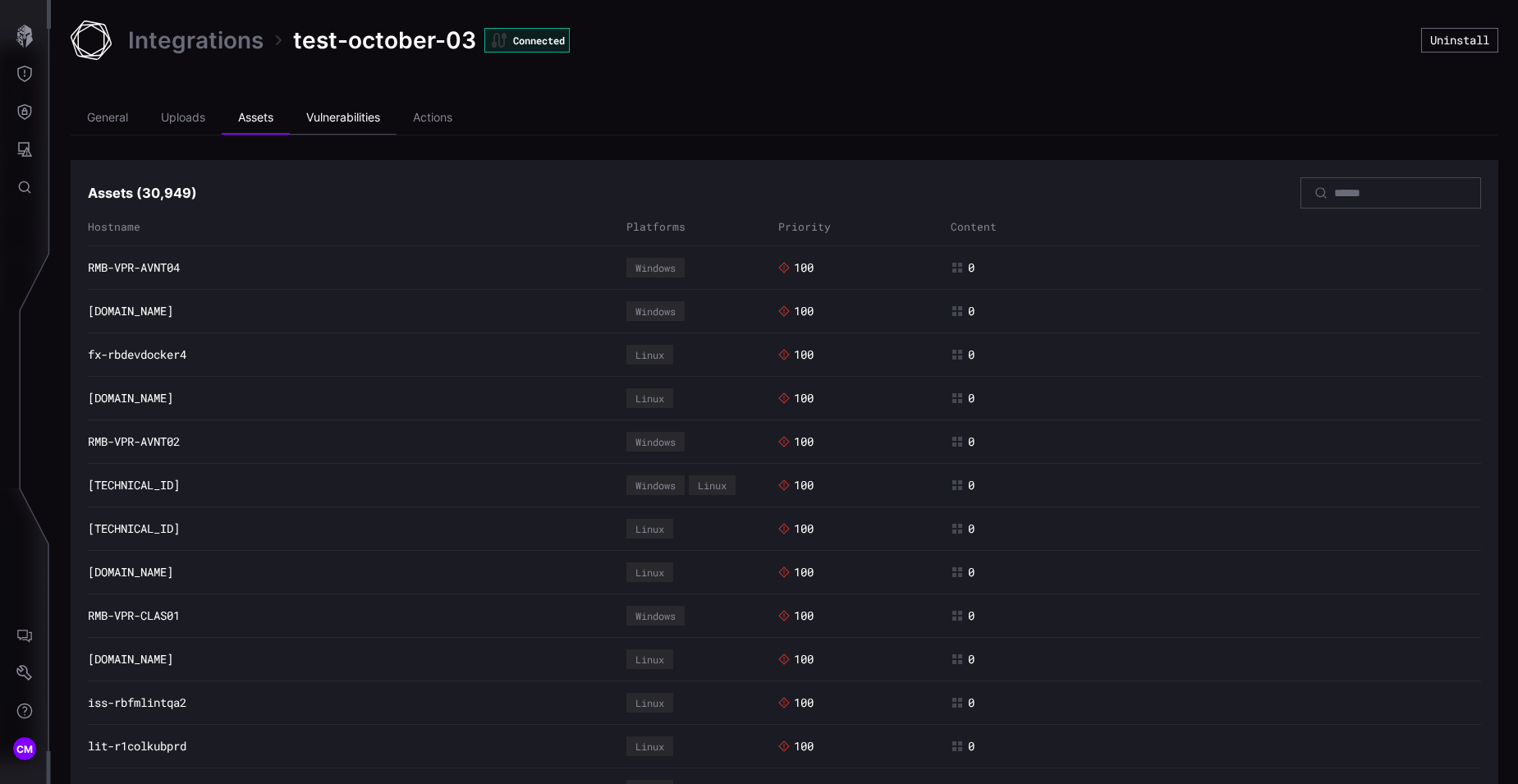
click at [338, 125] on li "Vulnerabilities" at bounding box center [343, 118] width 107 height 33
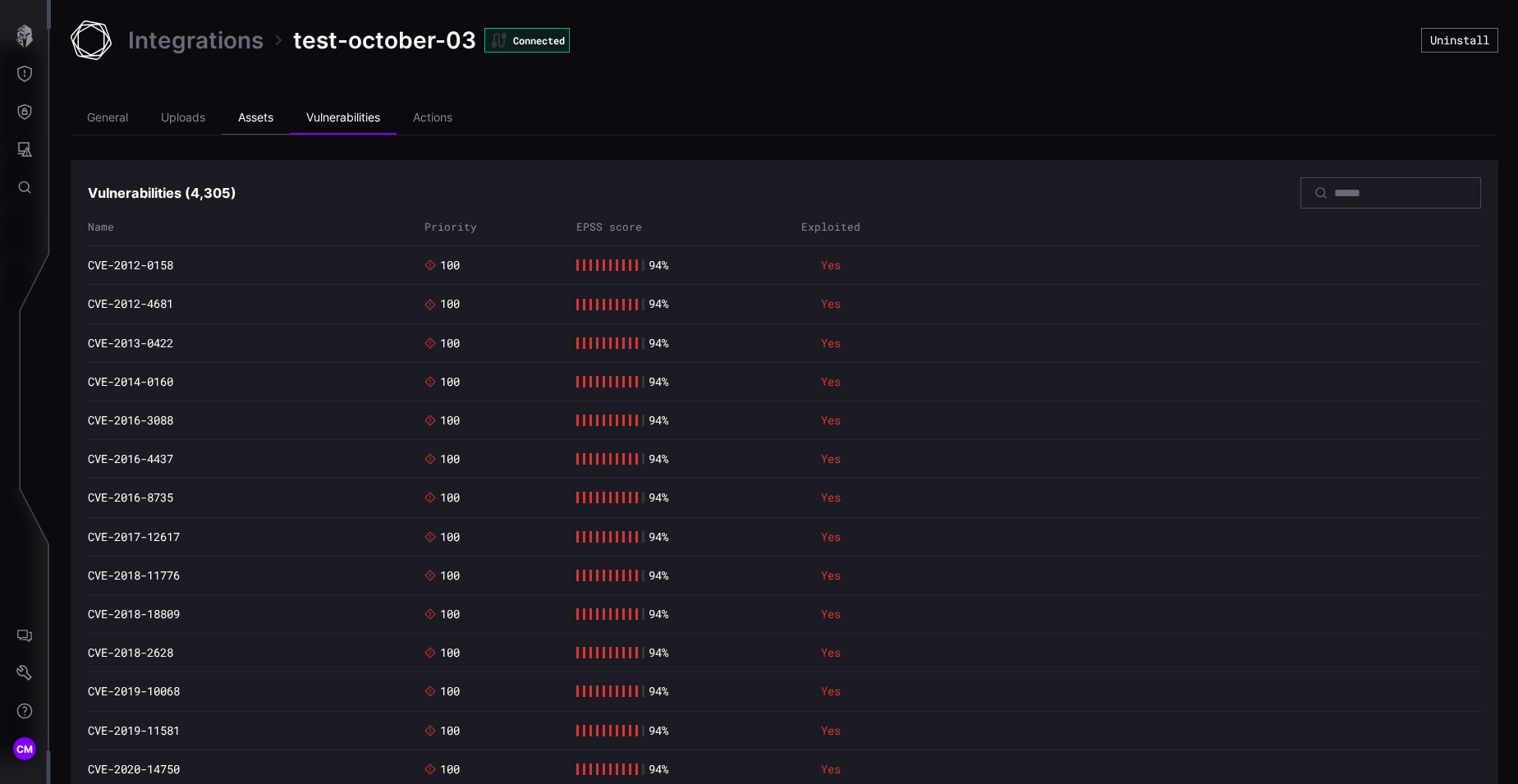
click at [256, 120] on li "Assets" at bounding box center [256, 118] width 68 height 33
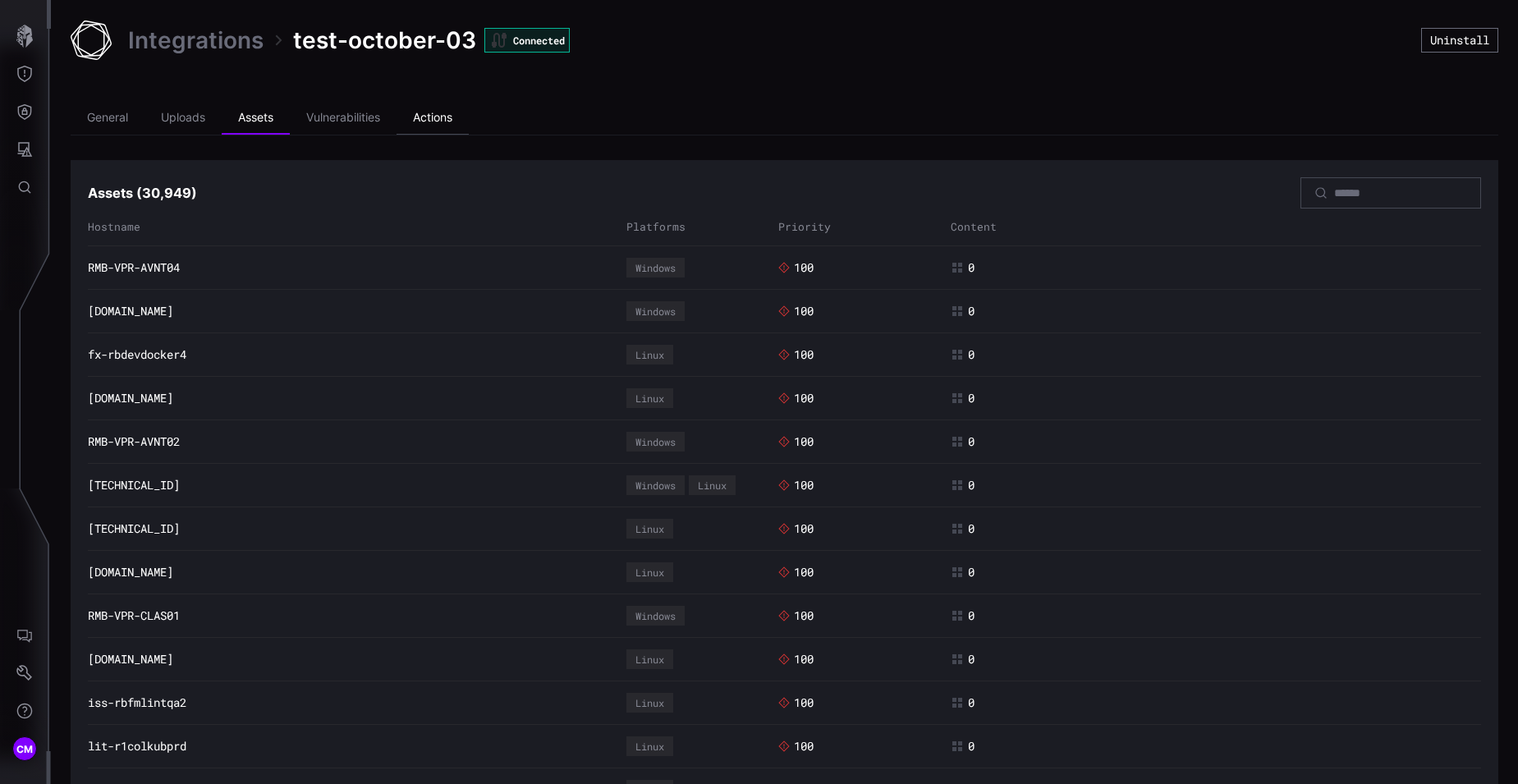
click at [425, 128] on li "Actions" at bounding box center [433, 118] width 72 height 33
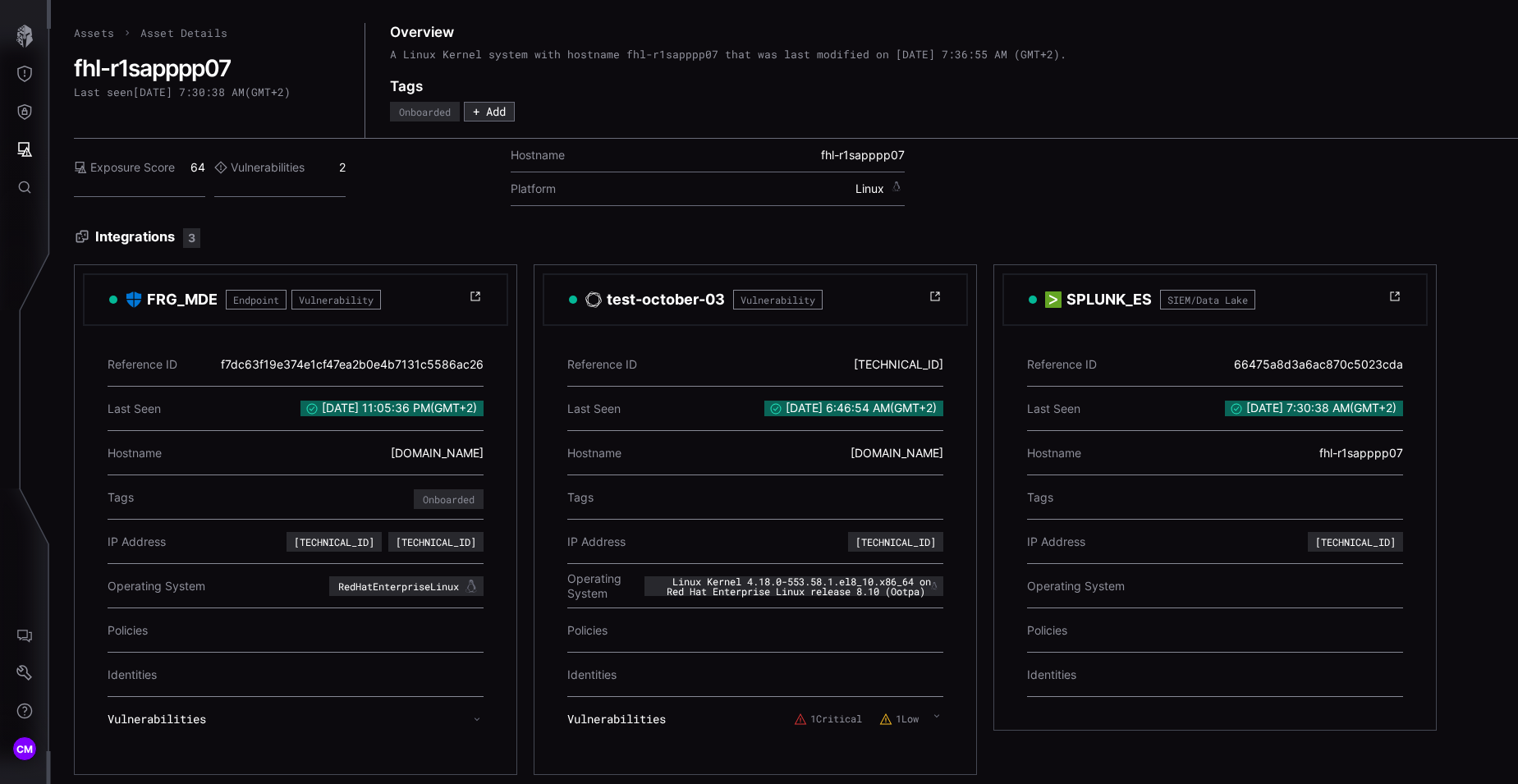
click at [826, 732] on div "1 Critical 1 Low" at bounding box center [869, 719] width 149 height 30
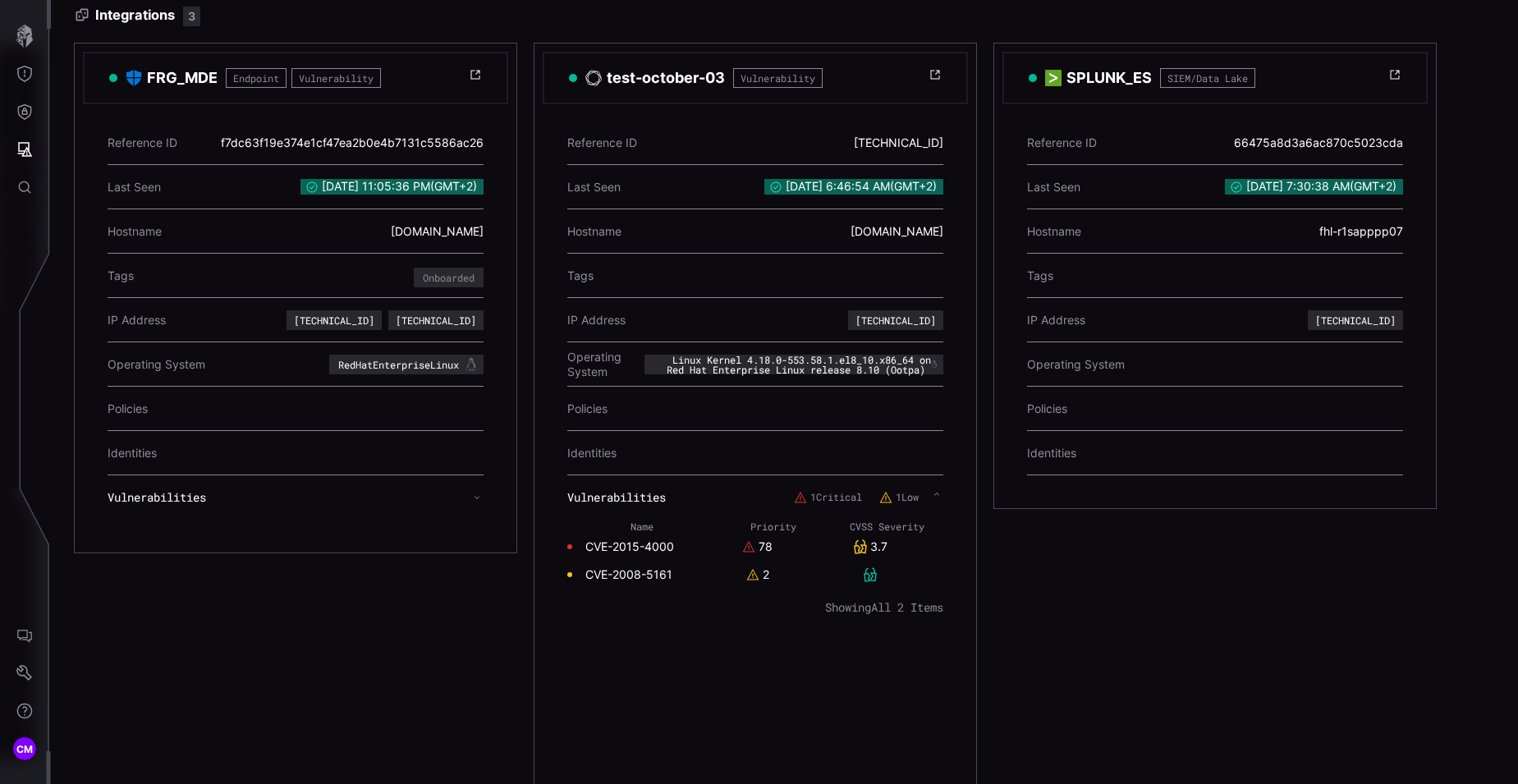
scroll to position [226, 0]
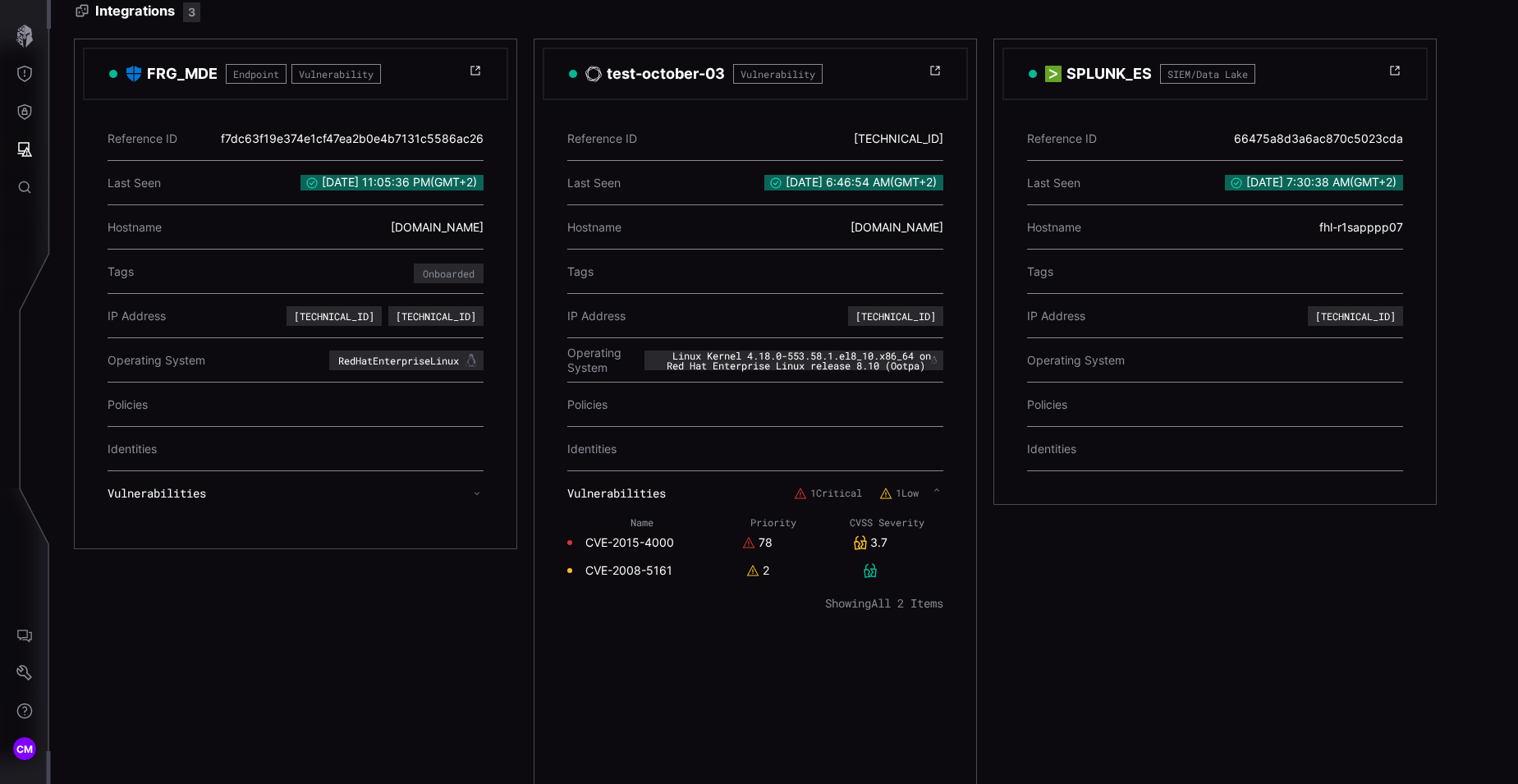
click at [618, 540] on link "CVE-2015-4000" at bounding box center [629, 542] width 89 height 15
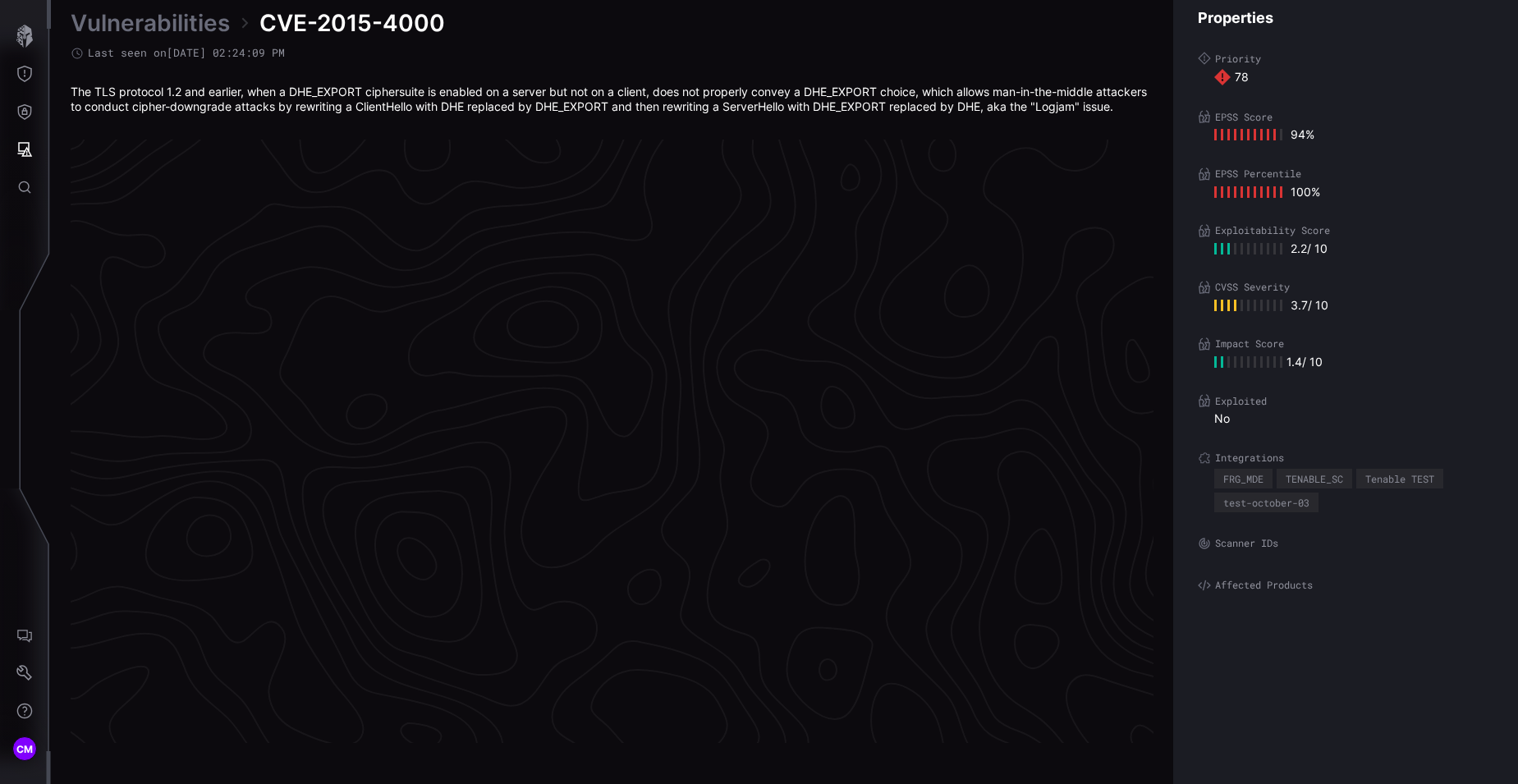
scroll to position [3399, 690]
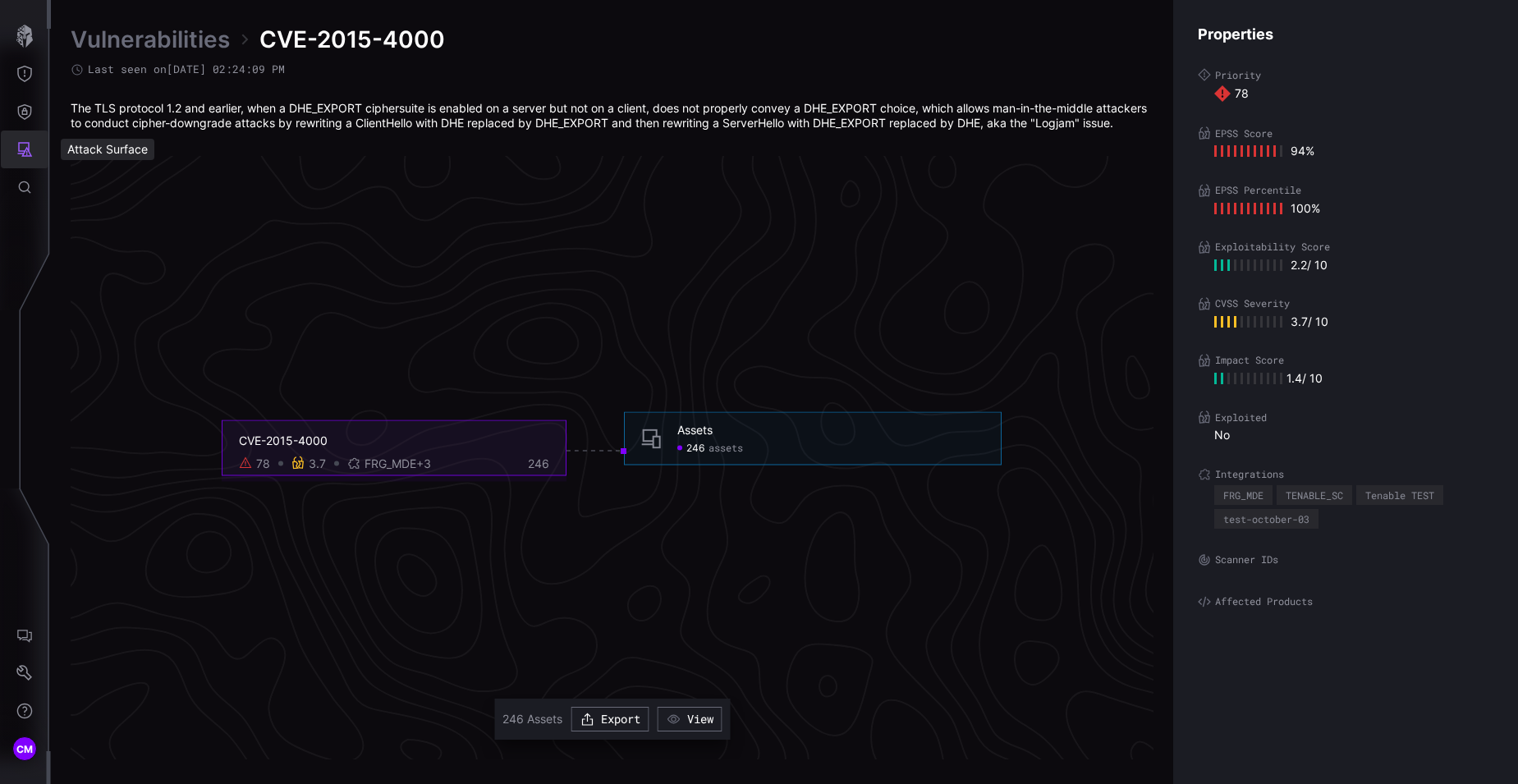
click at [26, 149] on icon "Attack Surface" at bounding box center [26, 149] width 15 height 15
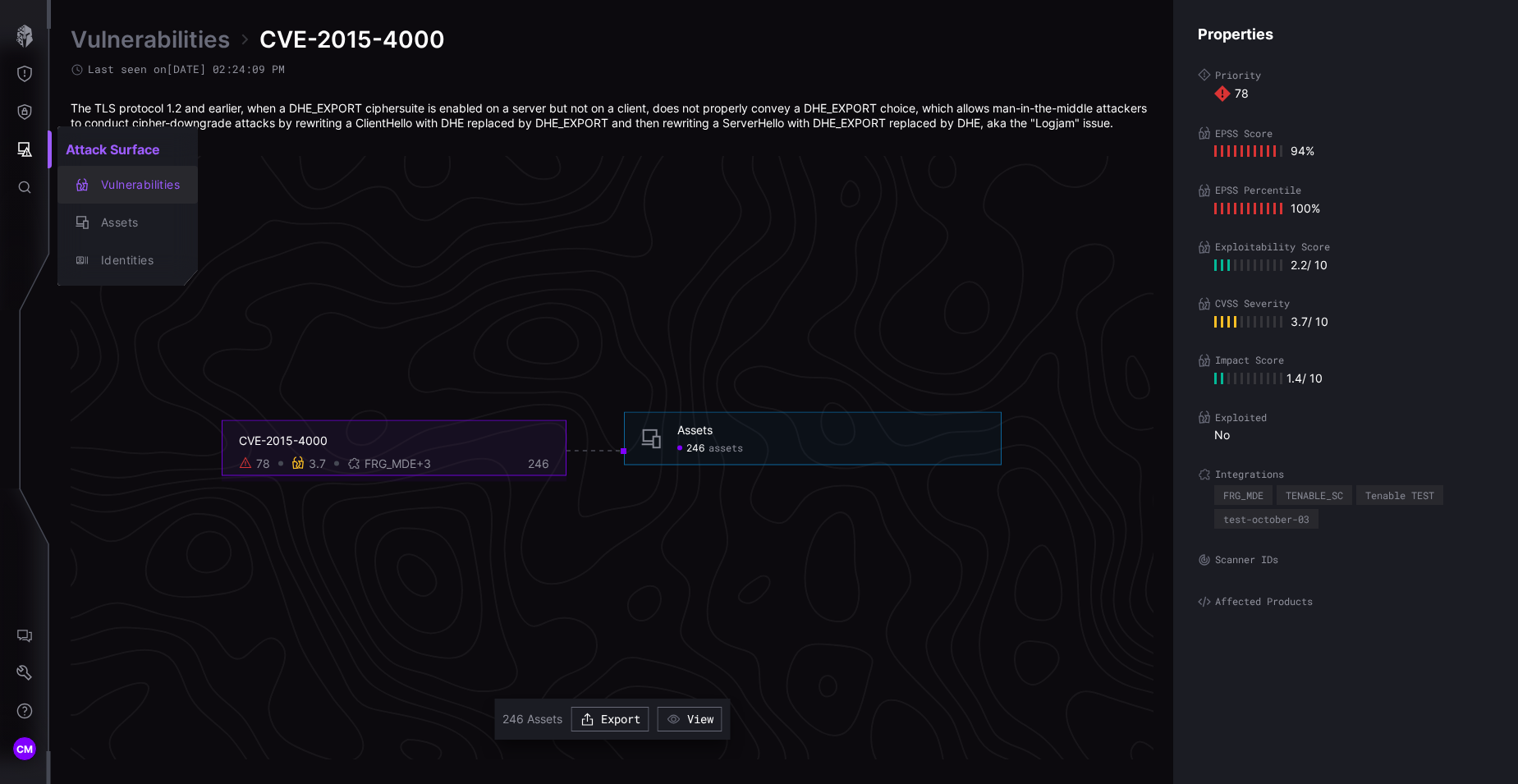
click at [130, 184] on div "Vulnerabilities" at bounding box center [137, 185] width 87 height 20
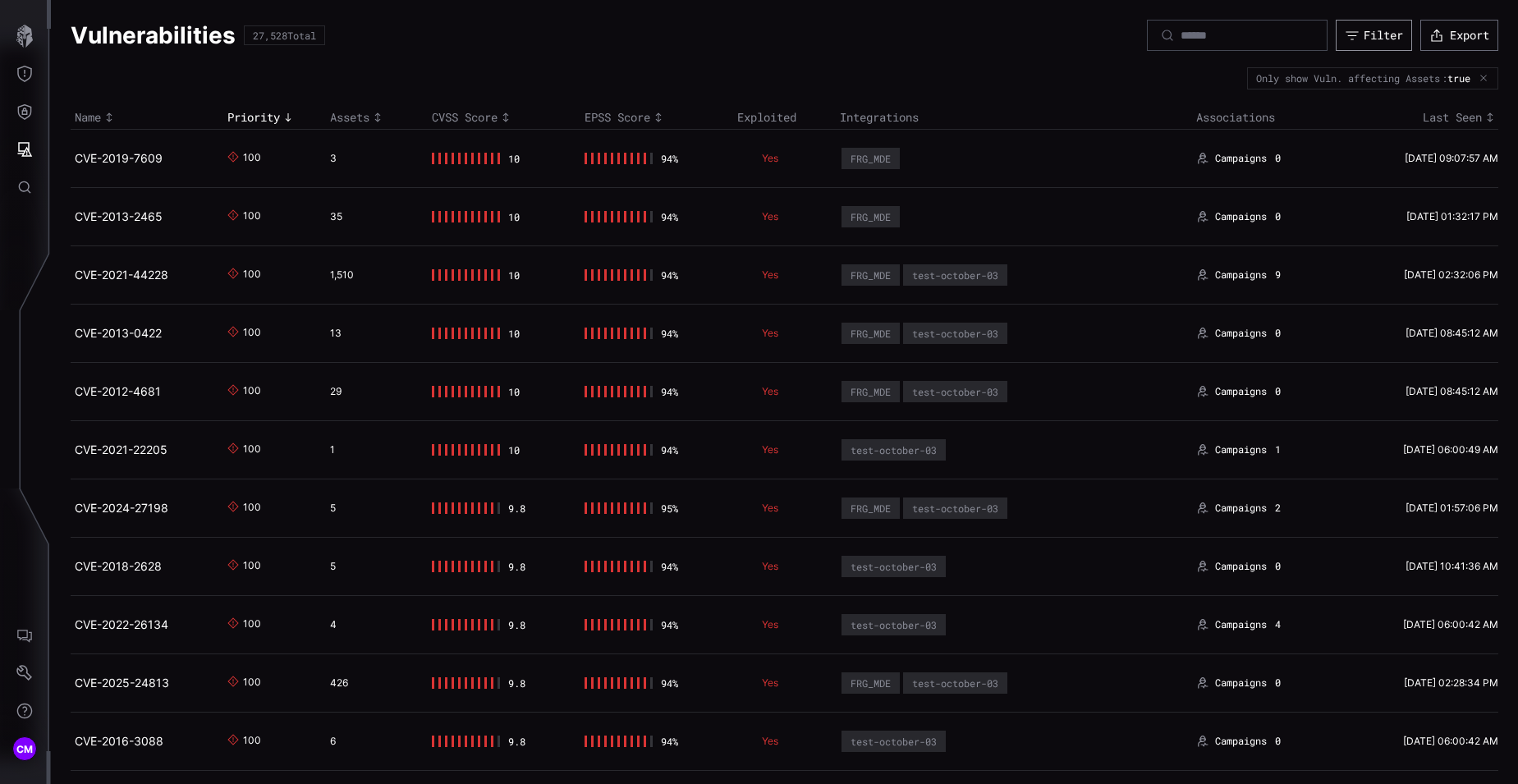
click at [1371, 33] on div "Filter" at bounding box center [1383, 35] width 40 height 15
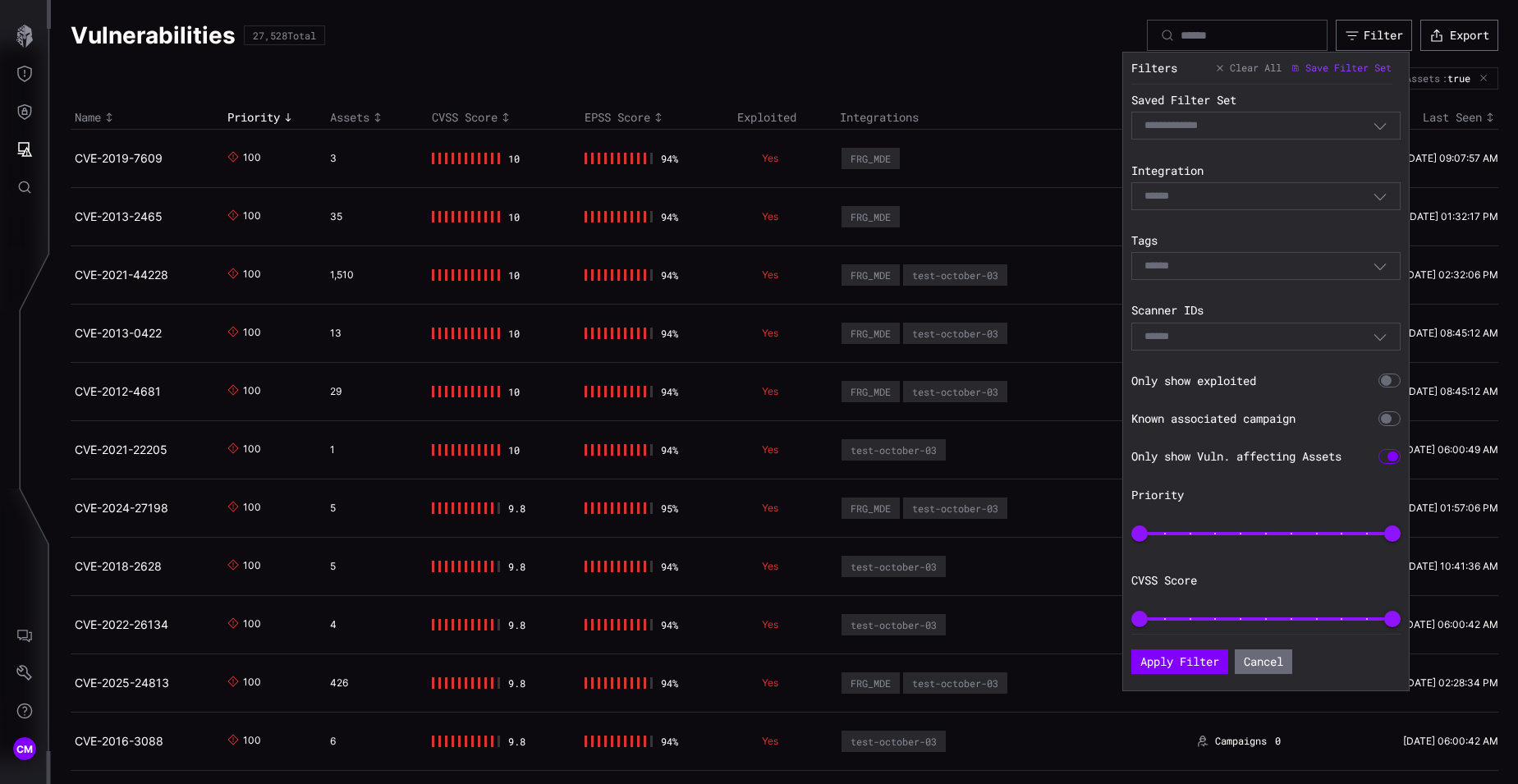
click at [1383, 114] on div "Select Filter" at bounding box center [1266, 125] width 269 height 28
click at [1385, 123] on icon "button" at bounding box center [1381, 125] width 15 height 15
click at [1376, 197] on icon "button" at bounding box center [1381, 196] width 15 height 15
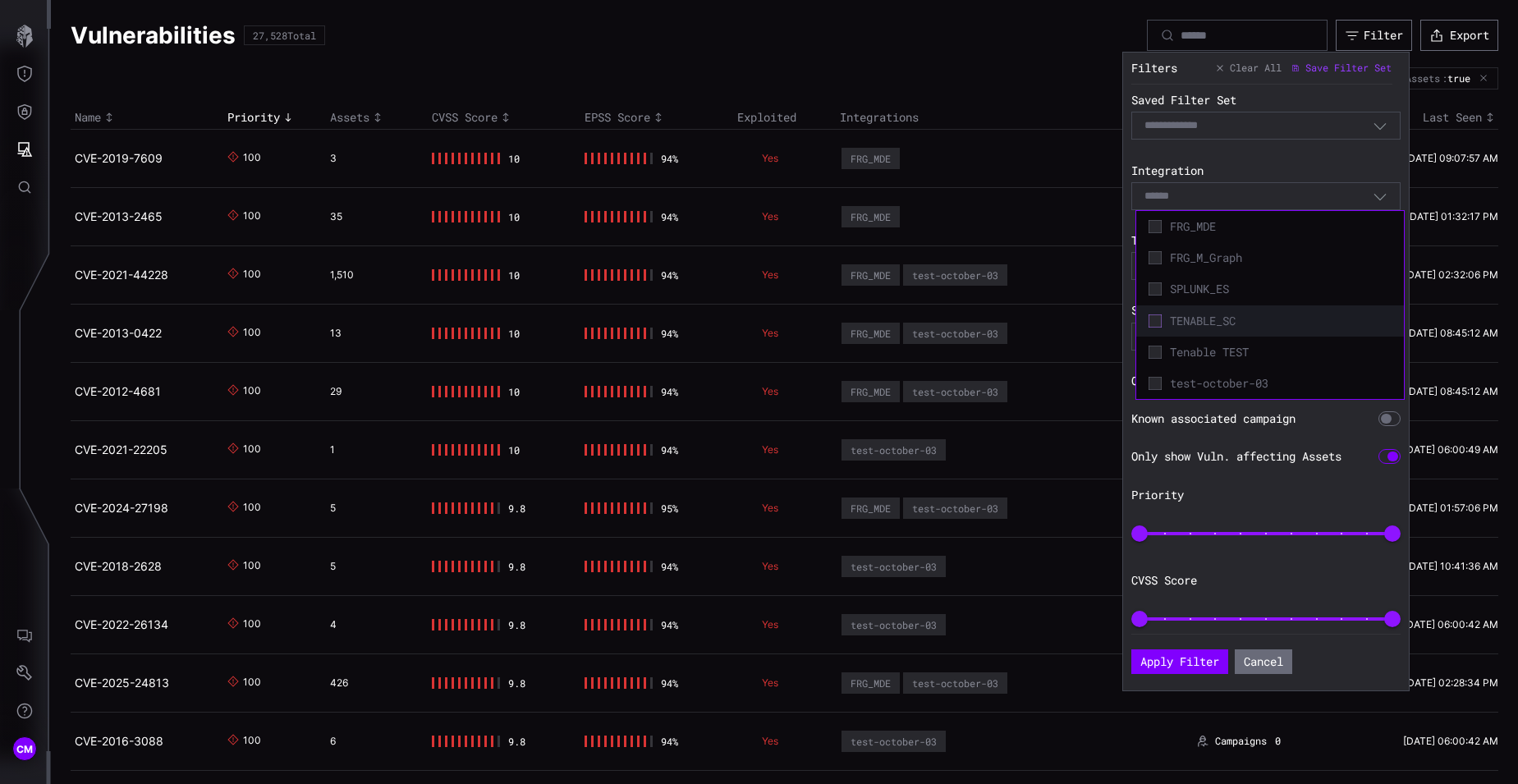
click at [1153, 316] on icon at bounding box center [1155, 321] width 13 height 13
click at [1166, 661] on button "Apply Filter" at bounding box center [1179, 661] width 97 height 25
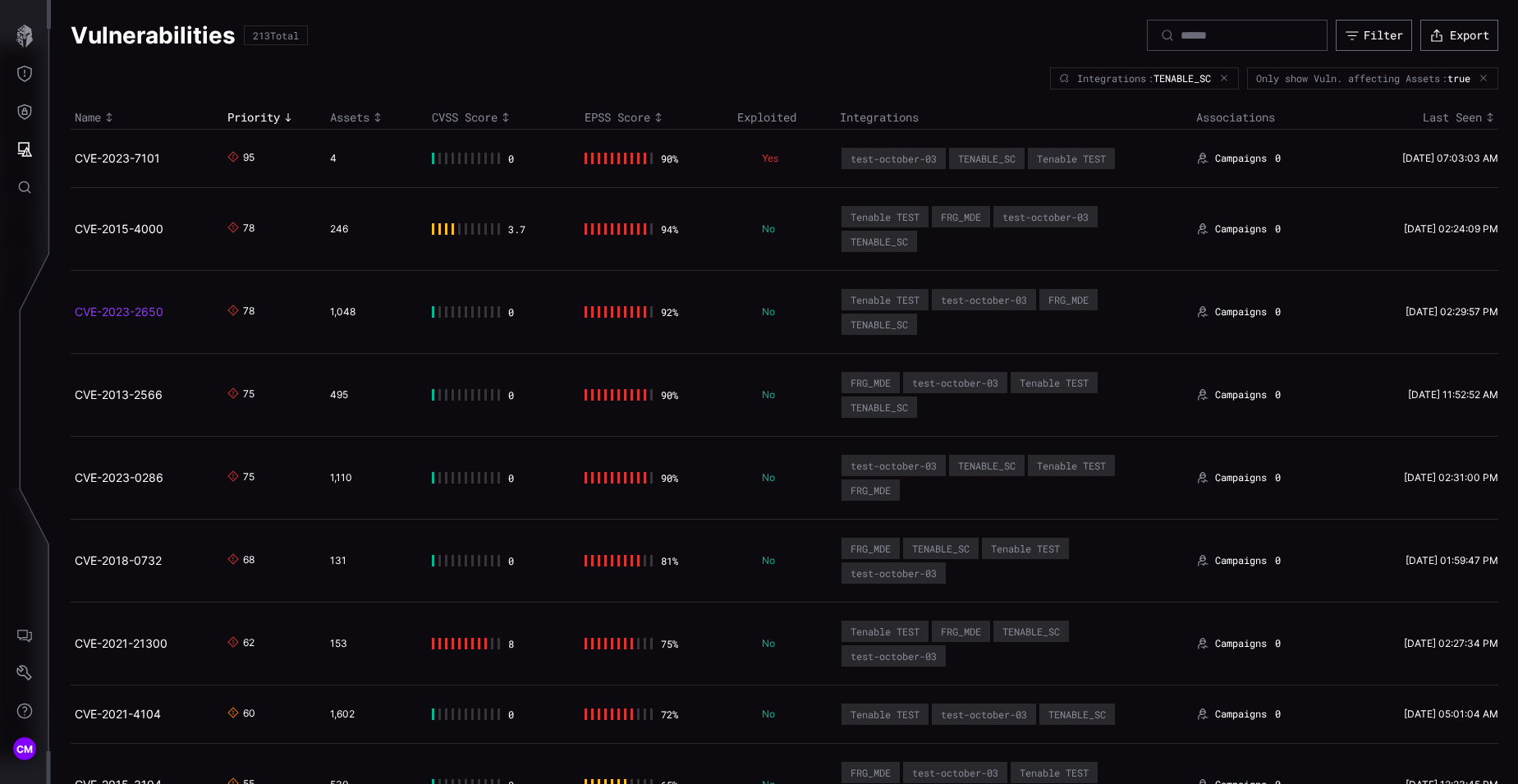
click at [101, 311] on link "CVE-2023-2650" at bounding box center [119, 311] width 89 height 14
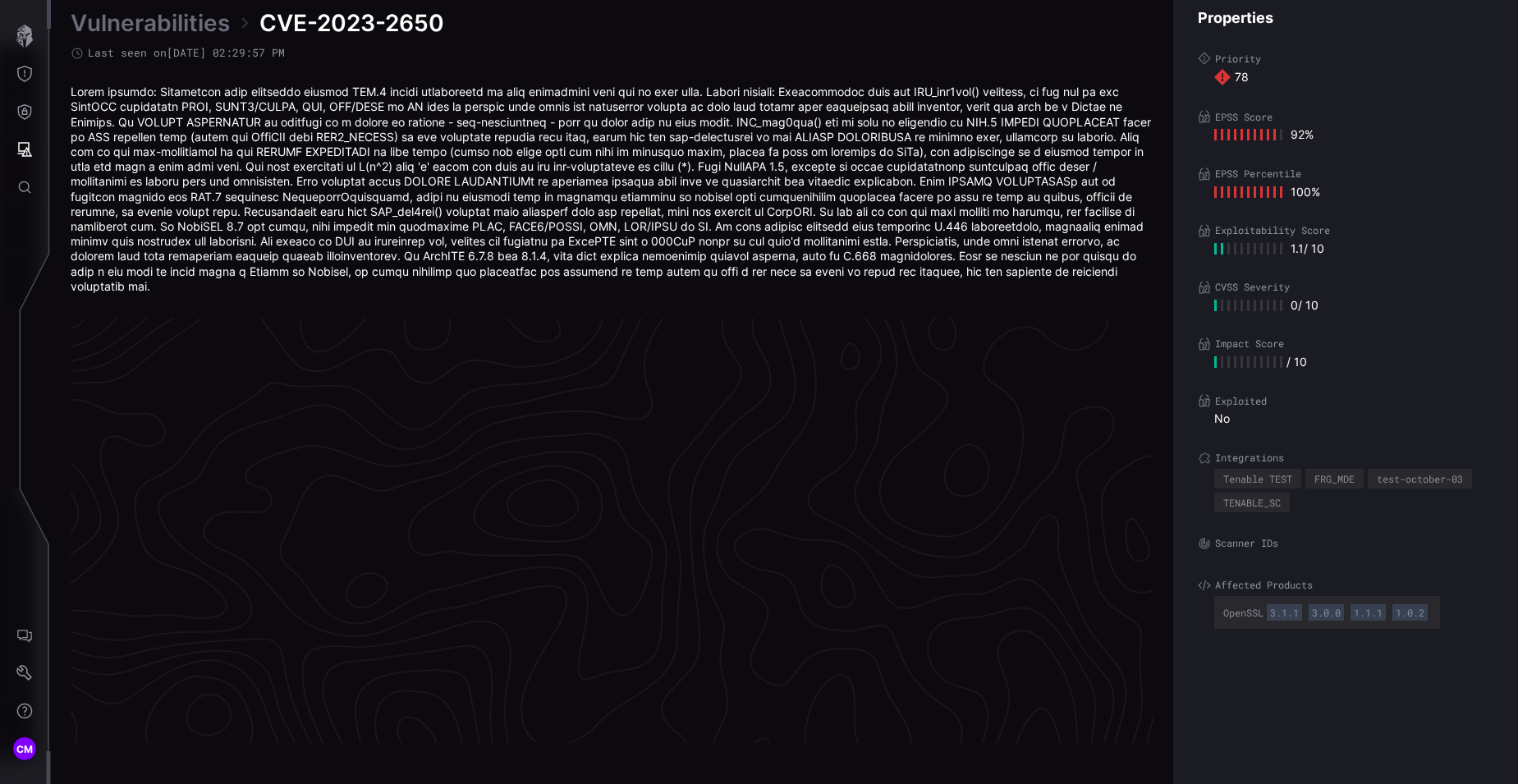
scroll to position [3474, 690]
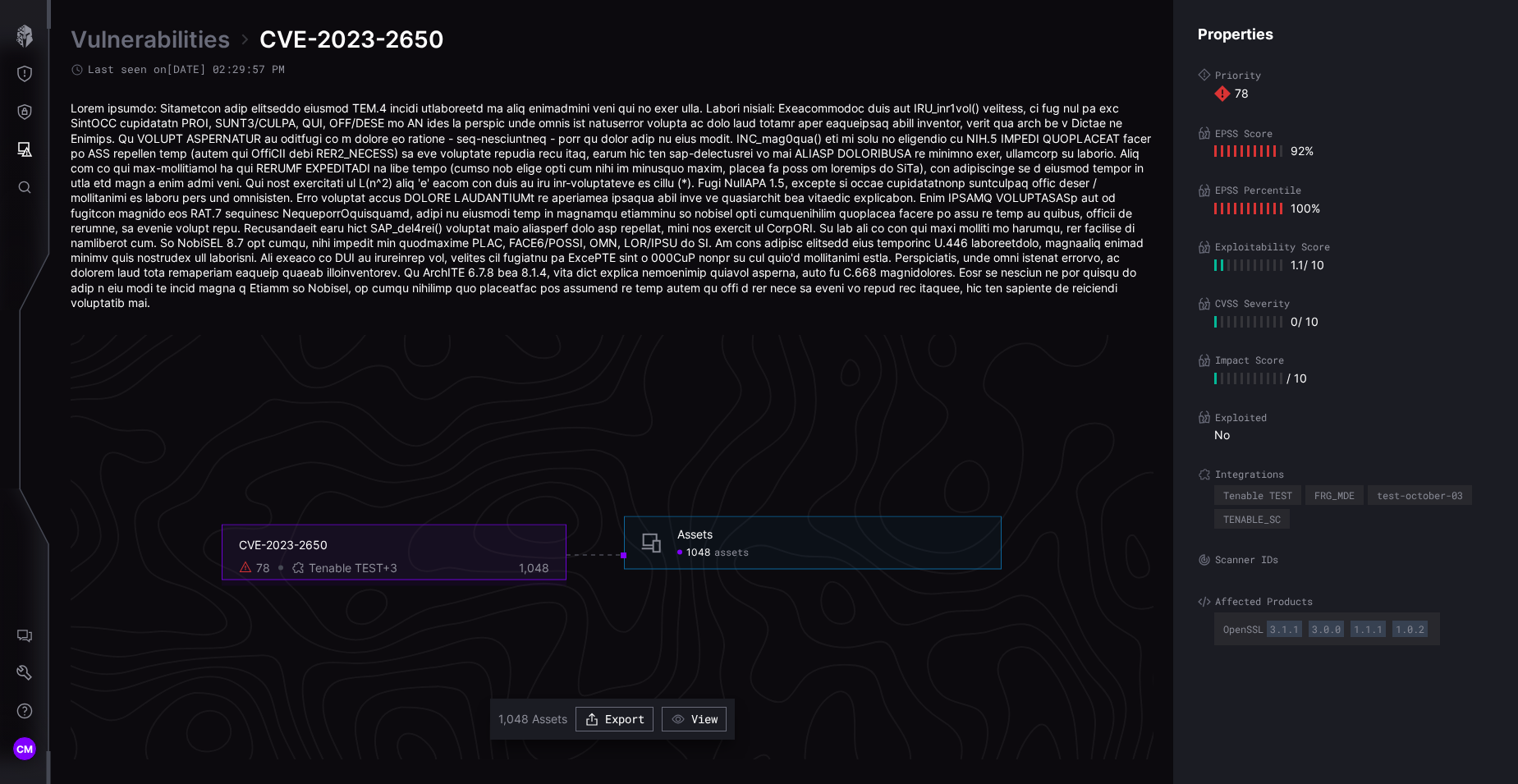
click at [731, 546] on span "assets" at bounding box center [731, 552] width 34 height 13
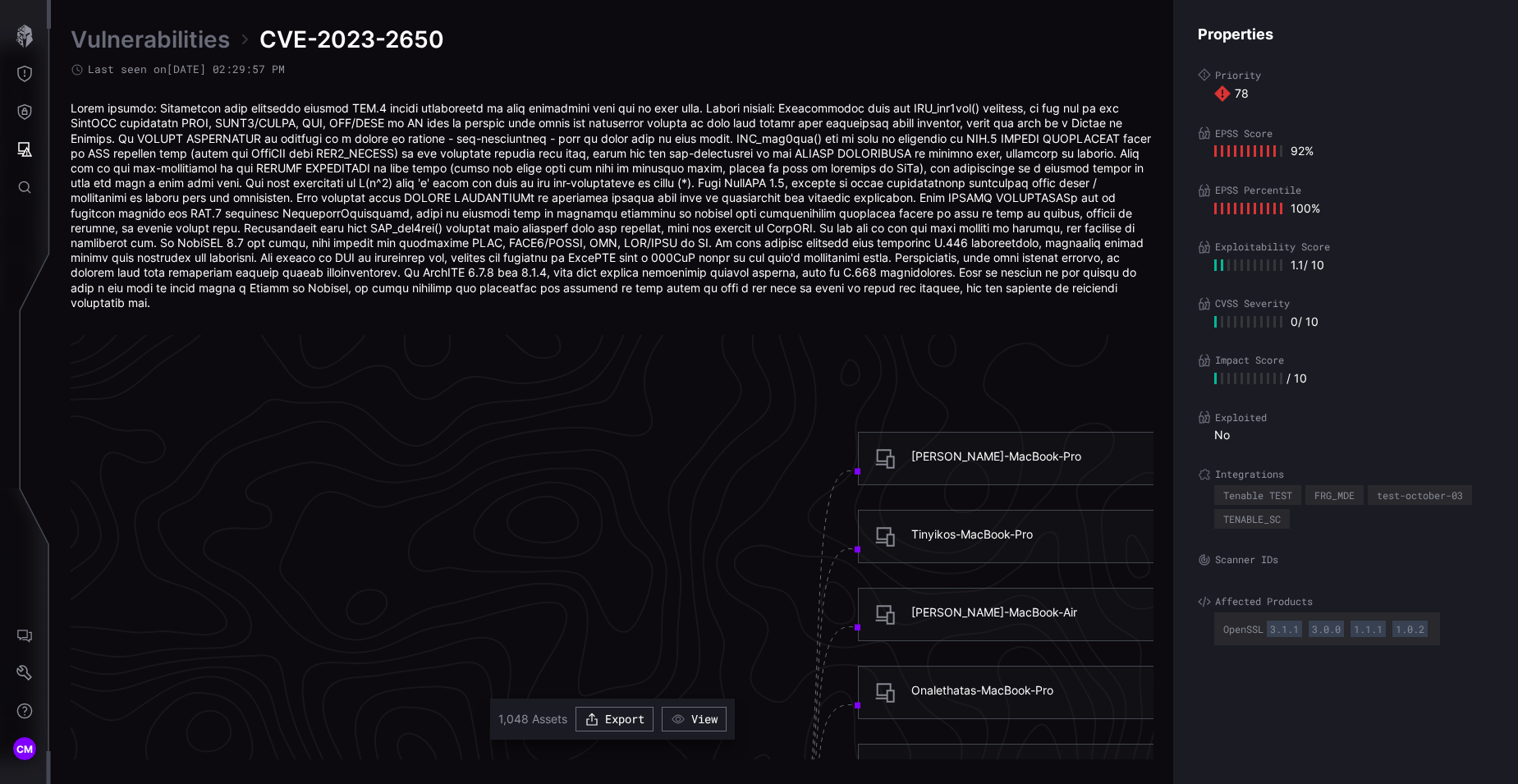
scroll to position [3168, 690]
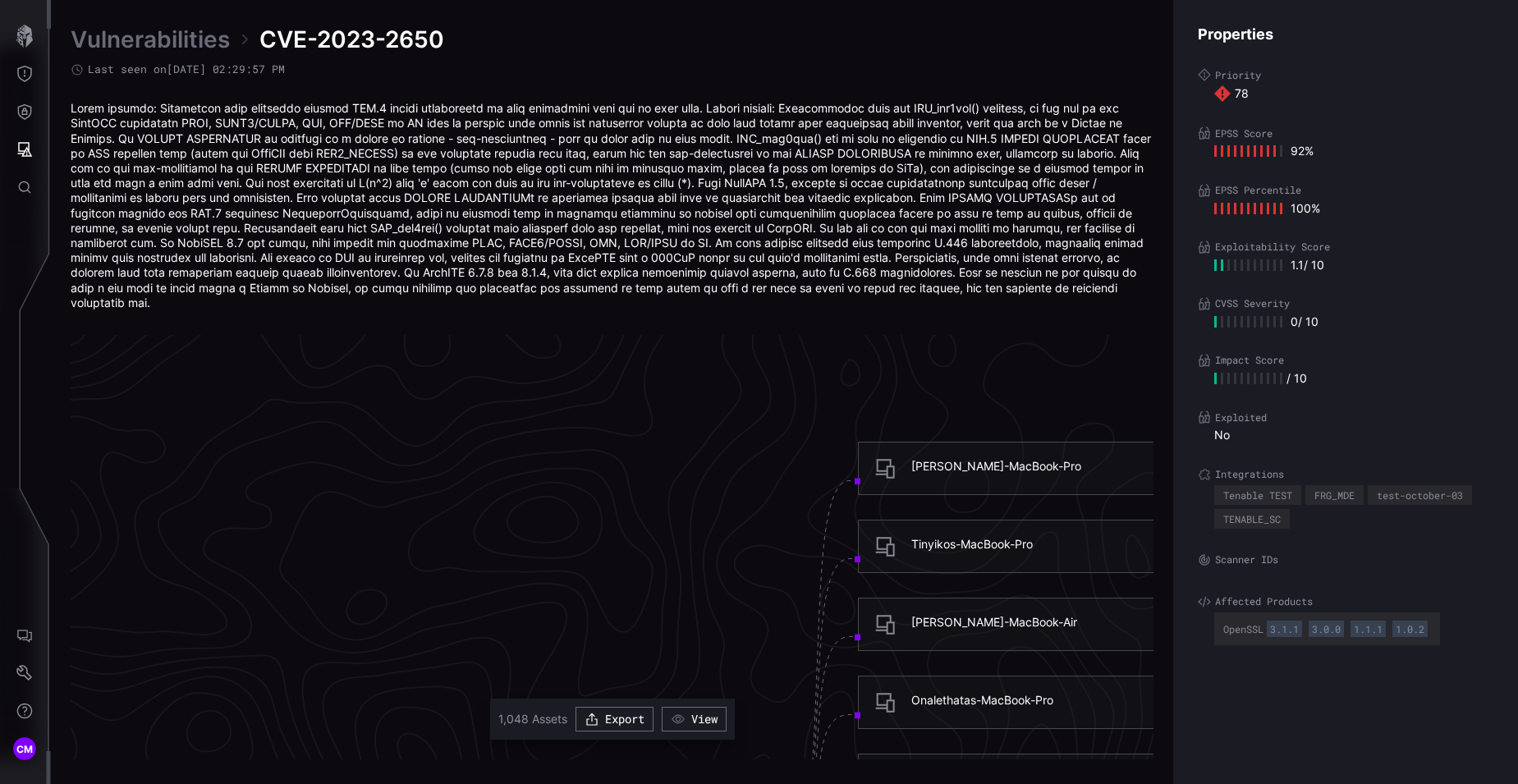
click at [927, 458] on div "[PERSON_NAME]-MacBook-Pro" at bounding box center [997, 466] width 170 height 15
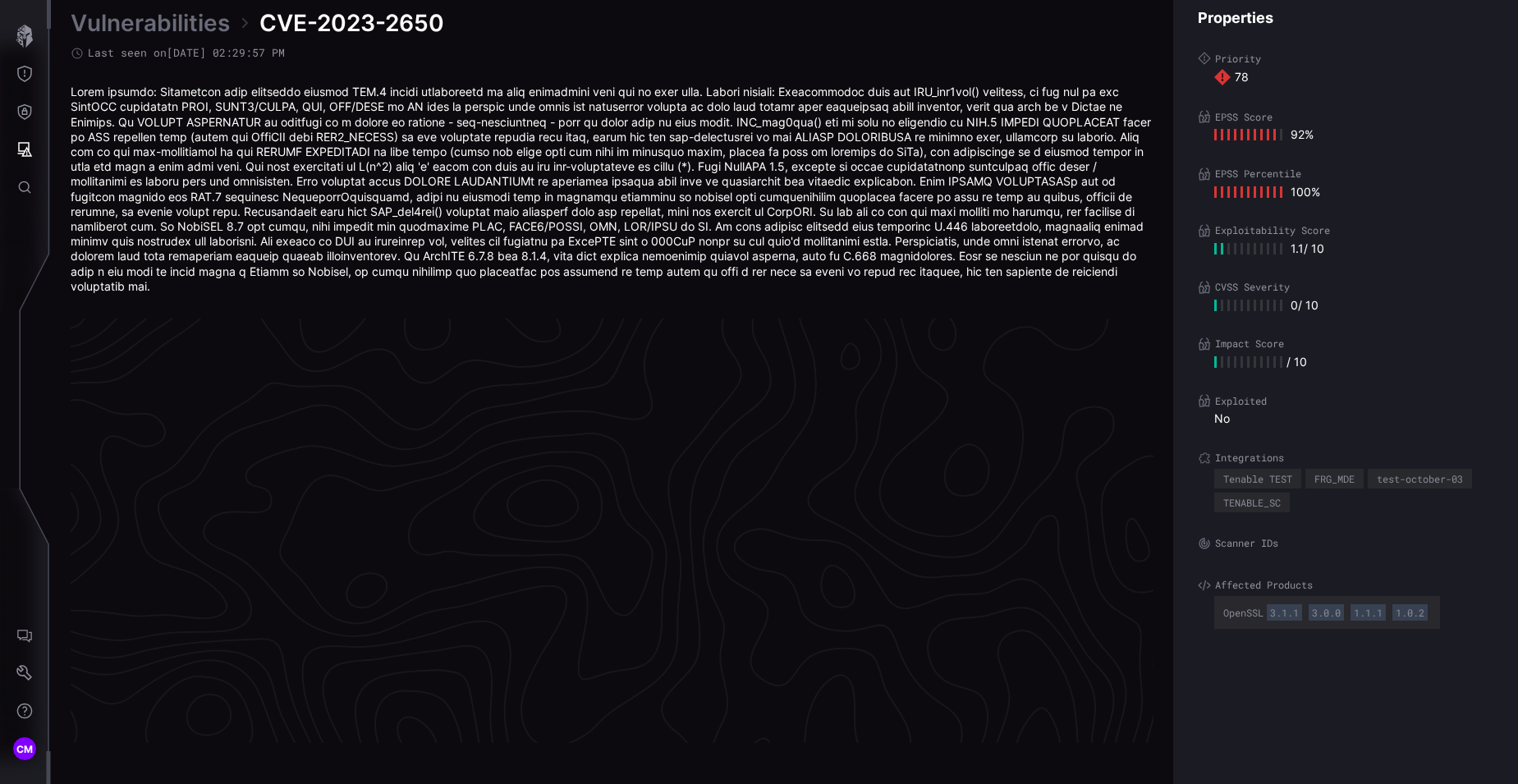
scroll to position [3474, 690]
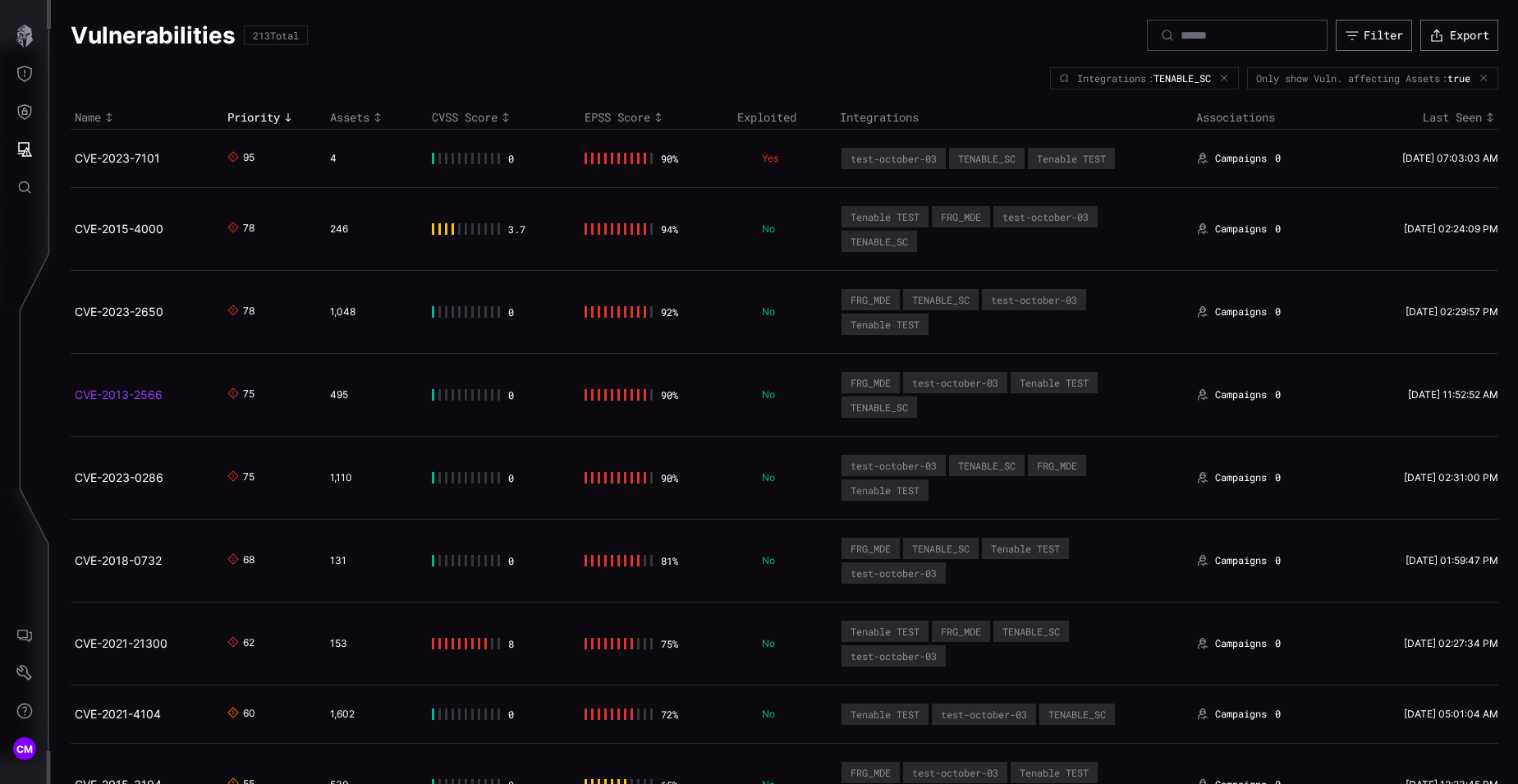
click at [93, 395] on link "CVE-2013-2566" at bounding box center [118, 394] width 88 height 14
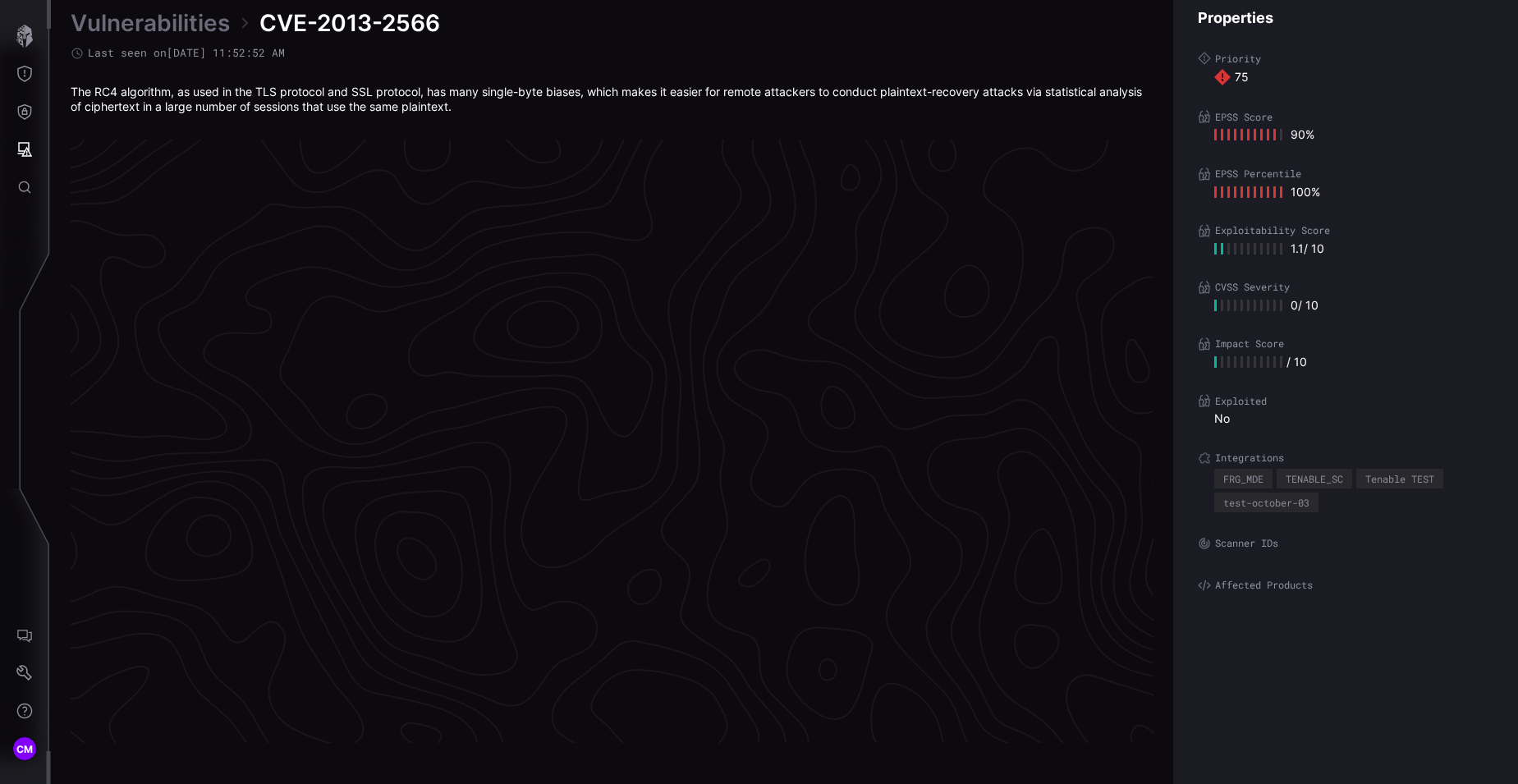
scroll to position [3391, 690]
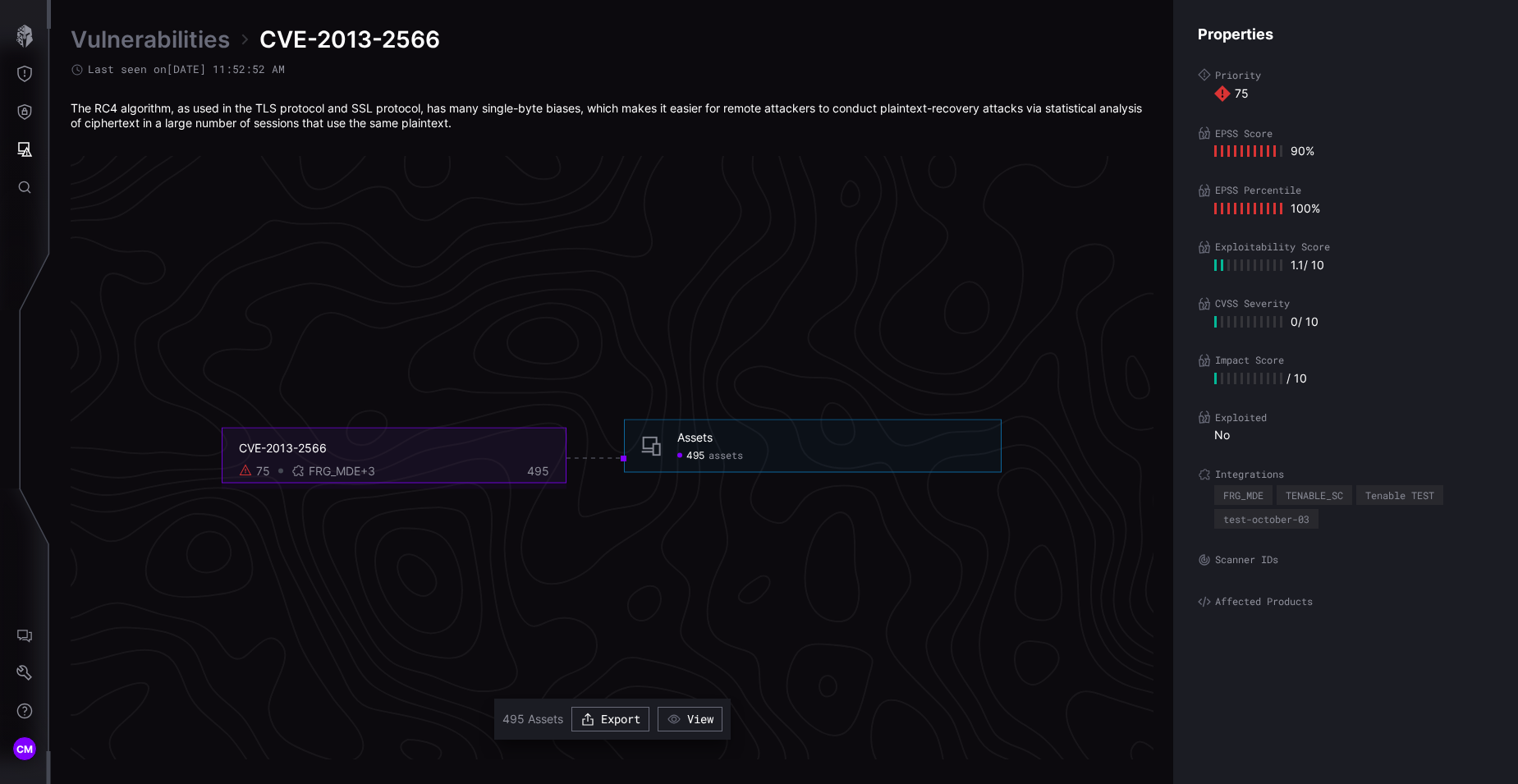
click at [703, 456] on span "495" at bounding box center [696, 455] width 18 height 13
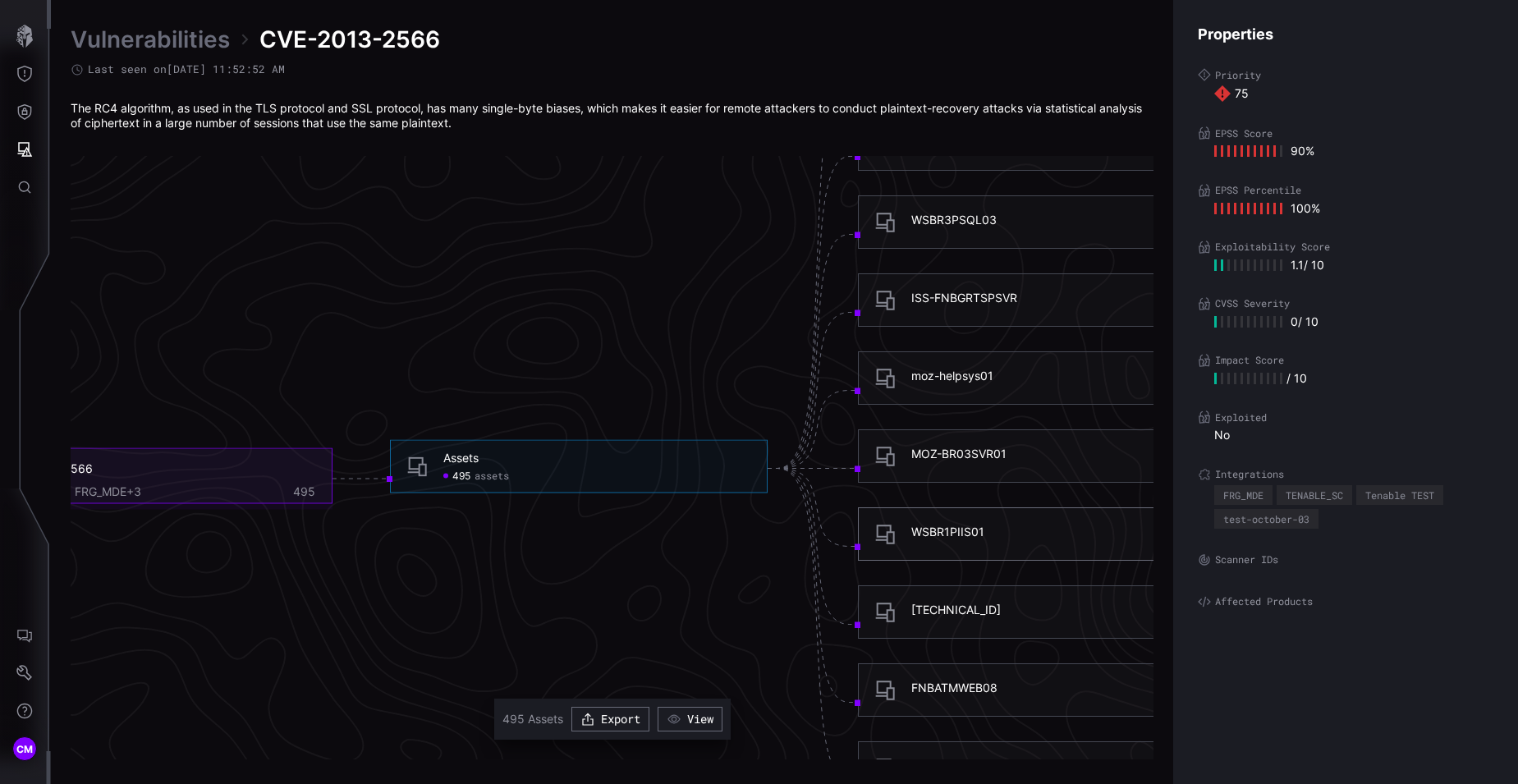
click at [917, 533] on div "WSBR1PIIS01" at bounding box center [948, 532] width 73 height 15
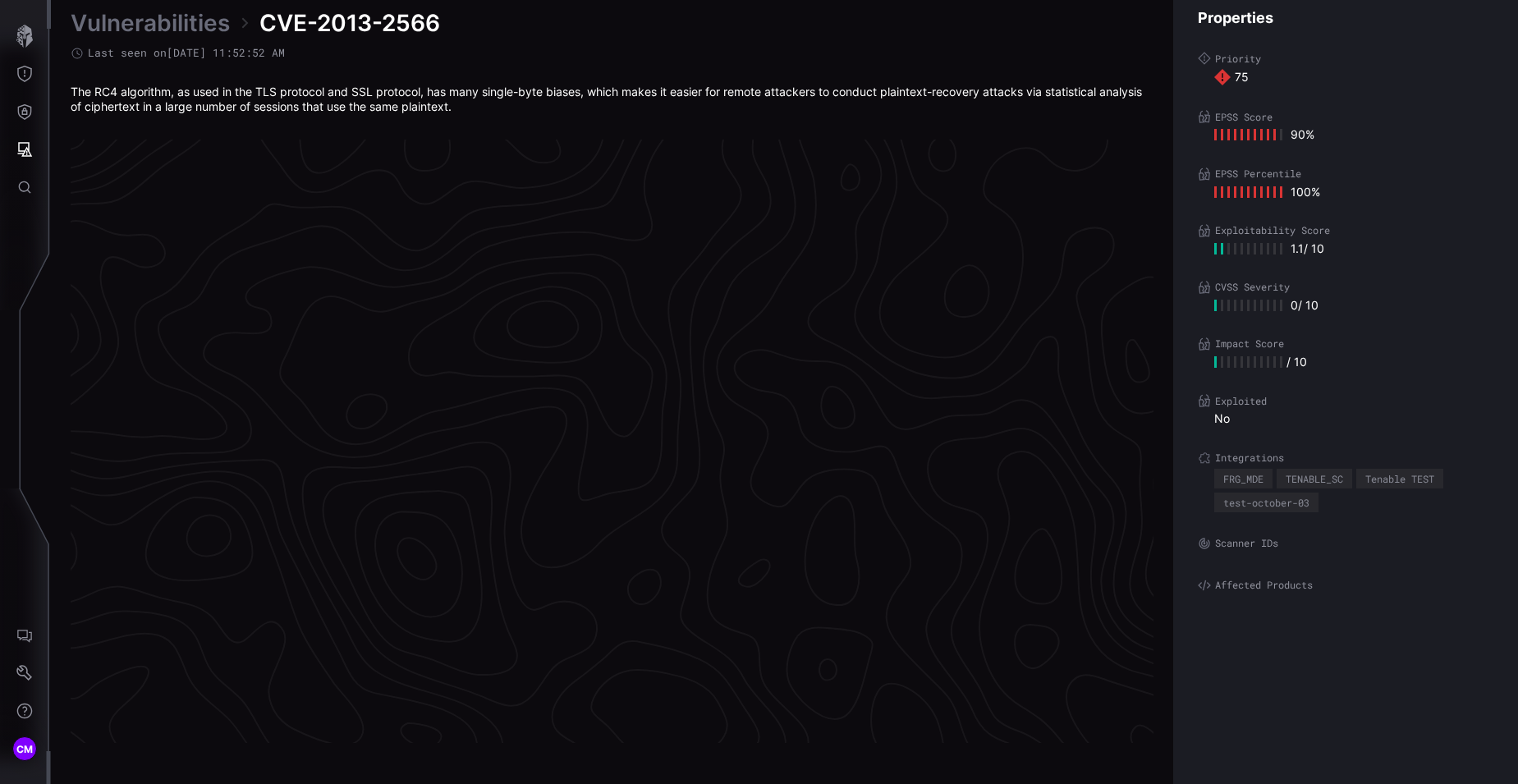
scroll to position [3391, 690]
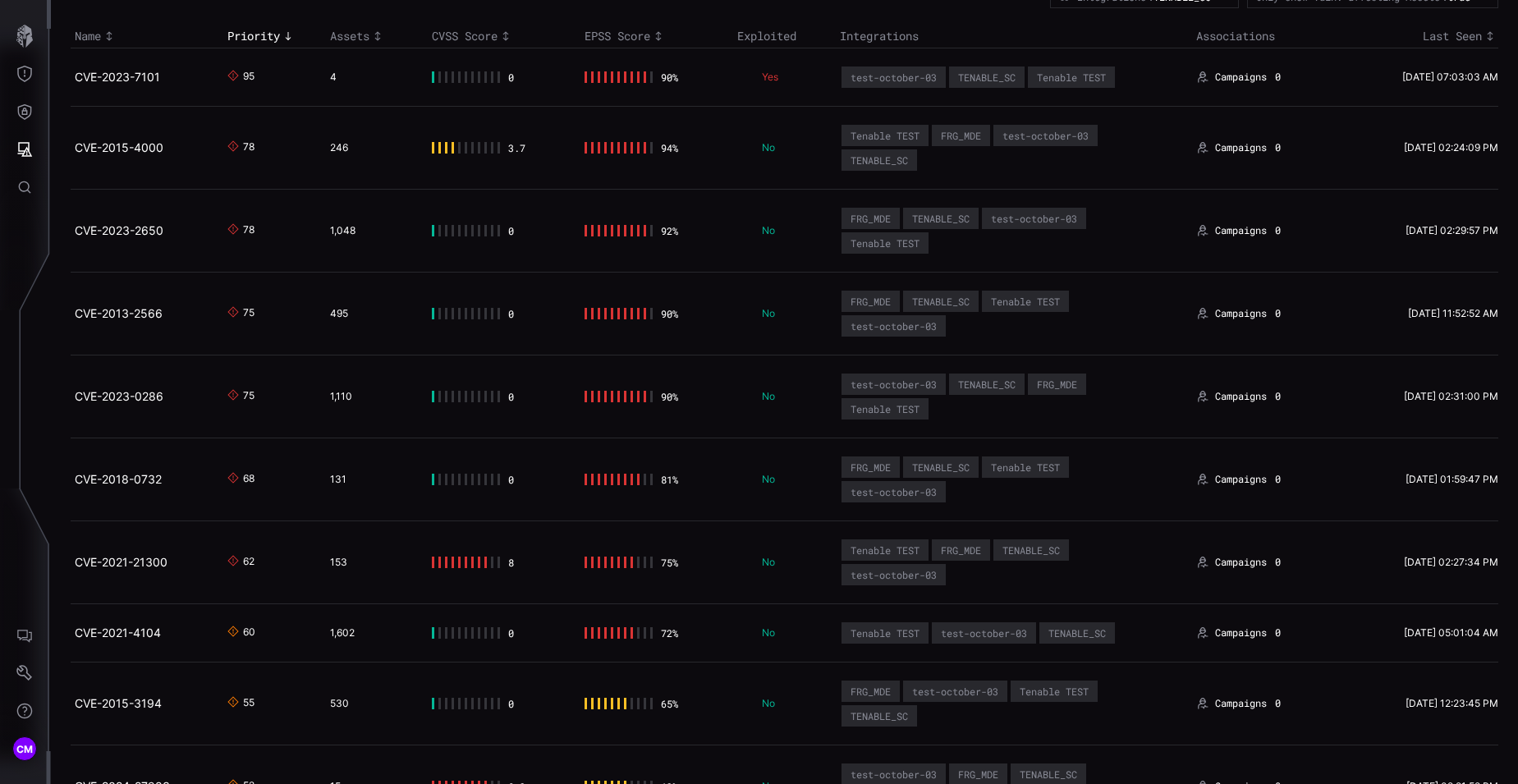
scroll to position [94, 0]
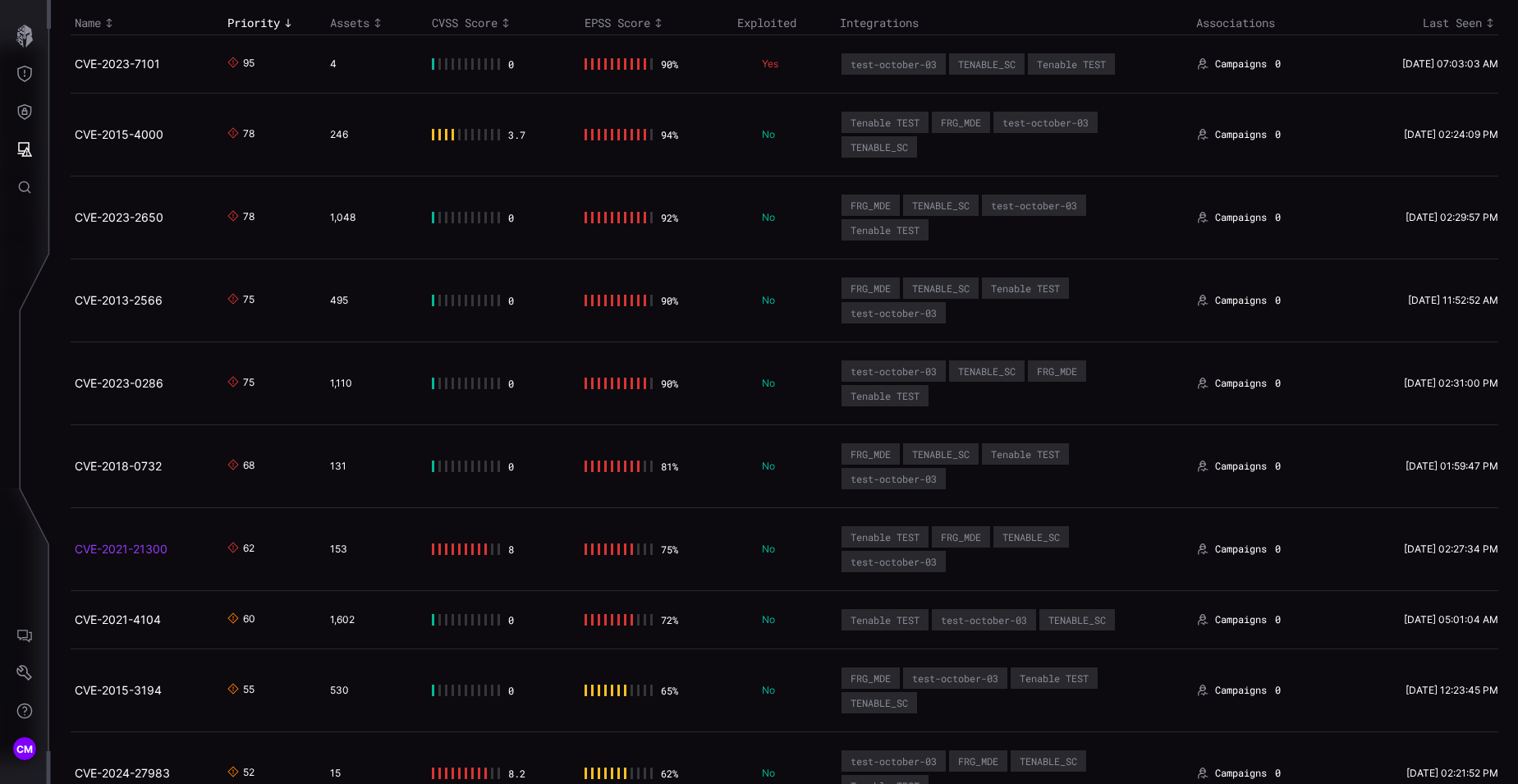
click at [119, 548] on link "CVE-2021-21300" at bounding box center [121, 548] width 93 height 14
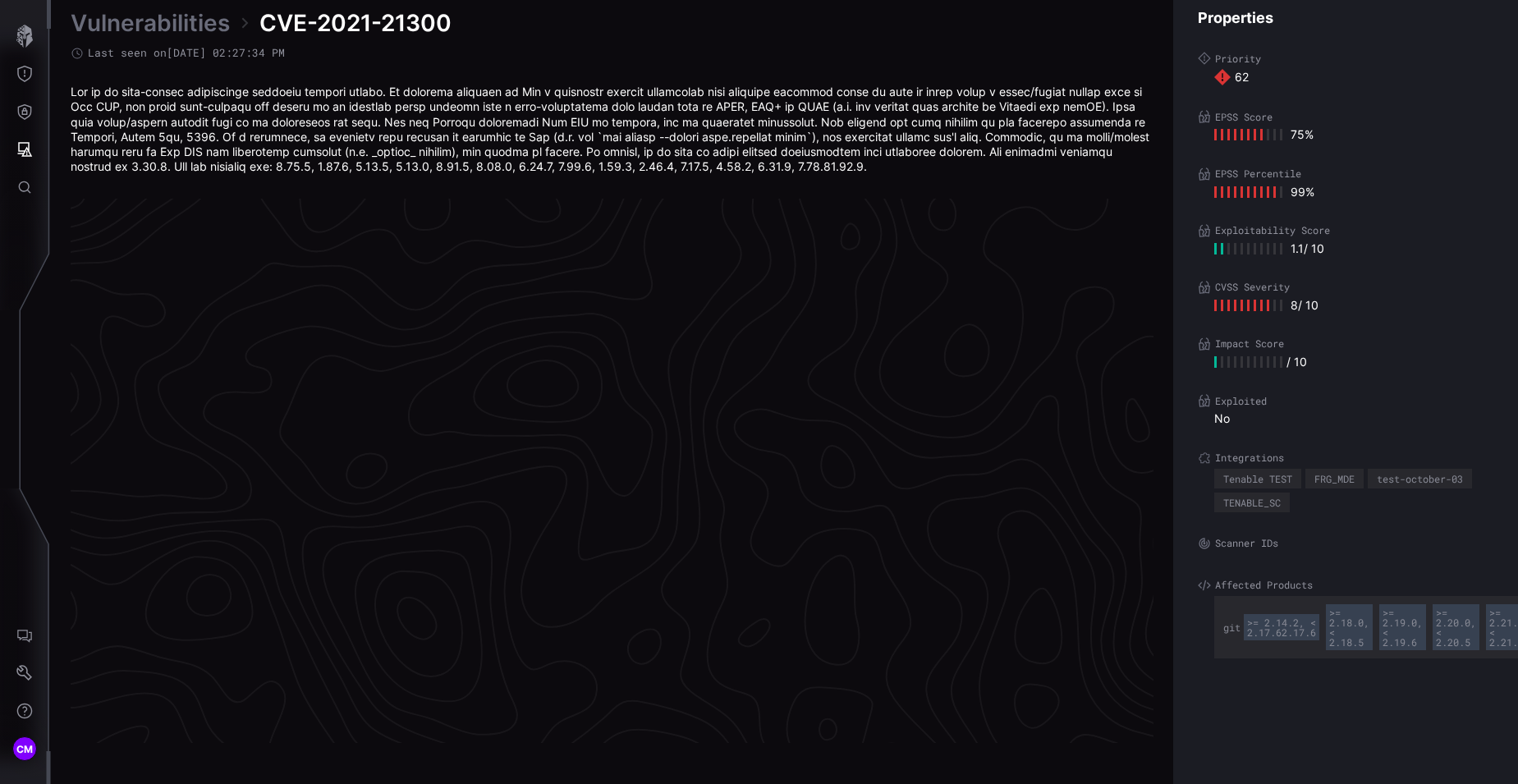
scroll to position [3422, 690]
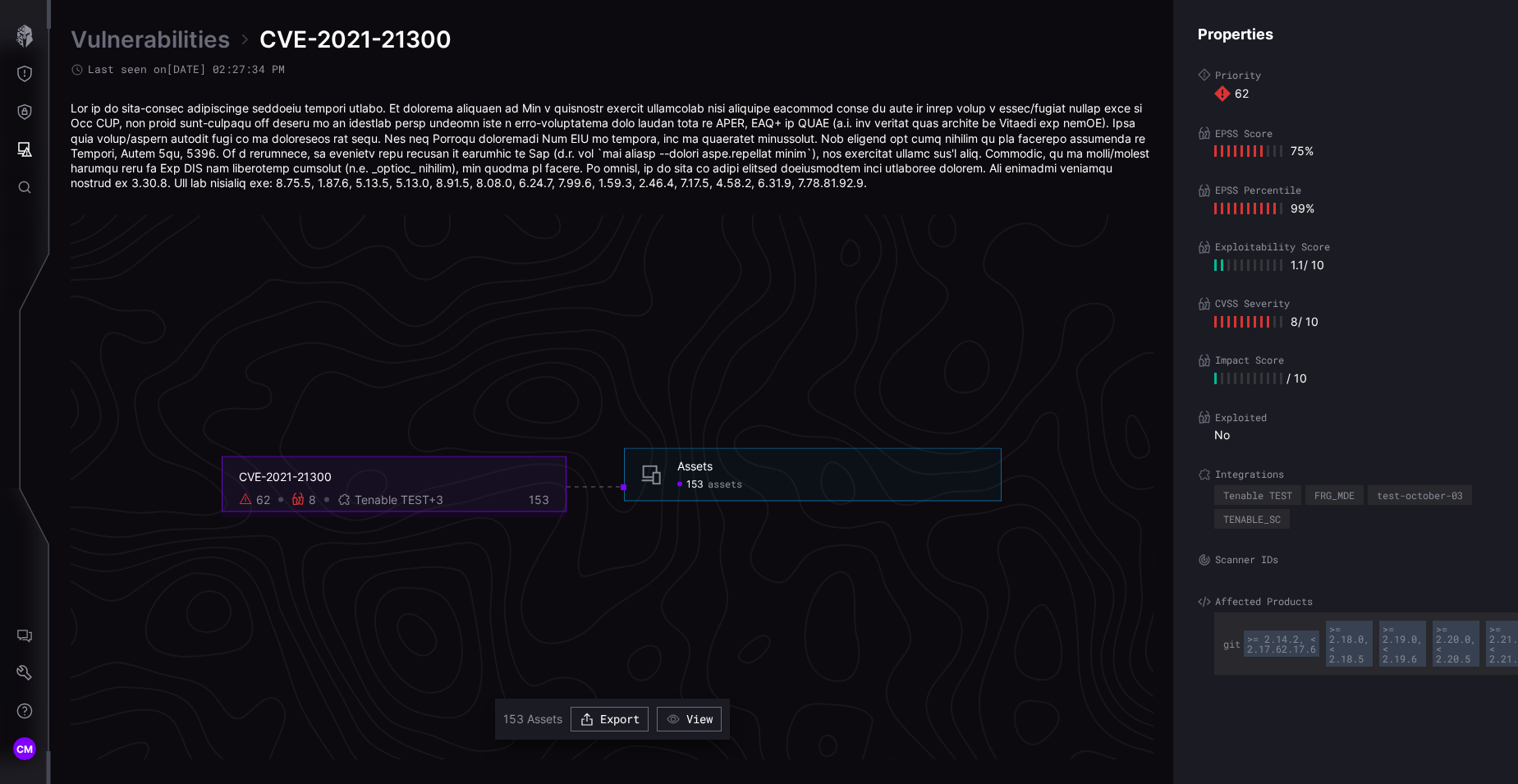
click at [698, 488] on span "153" at bounding box center [695, 484] width 18 height 13
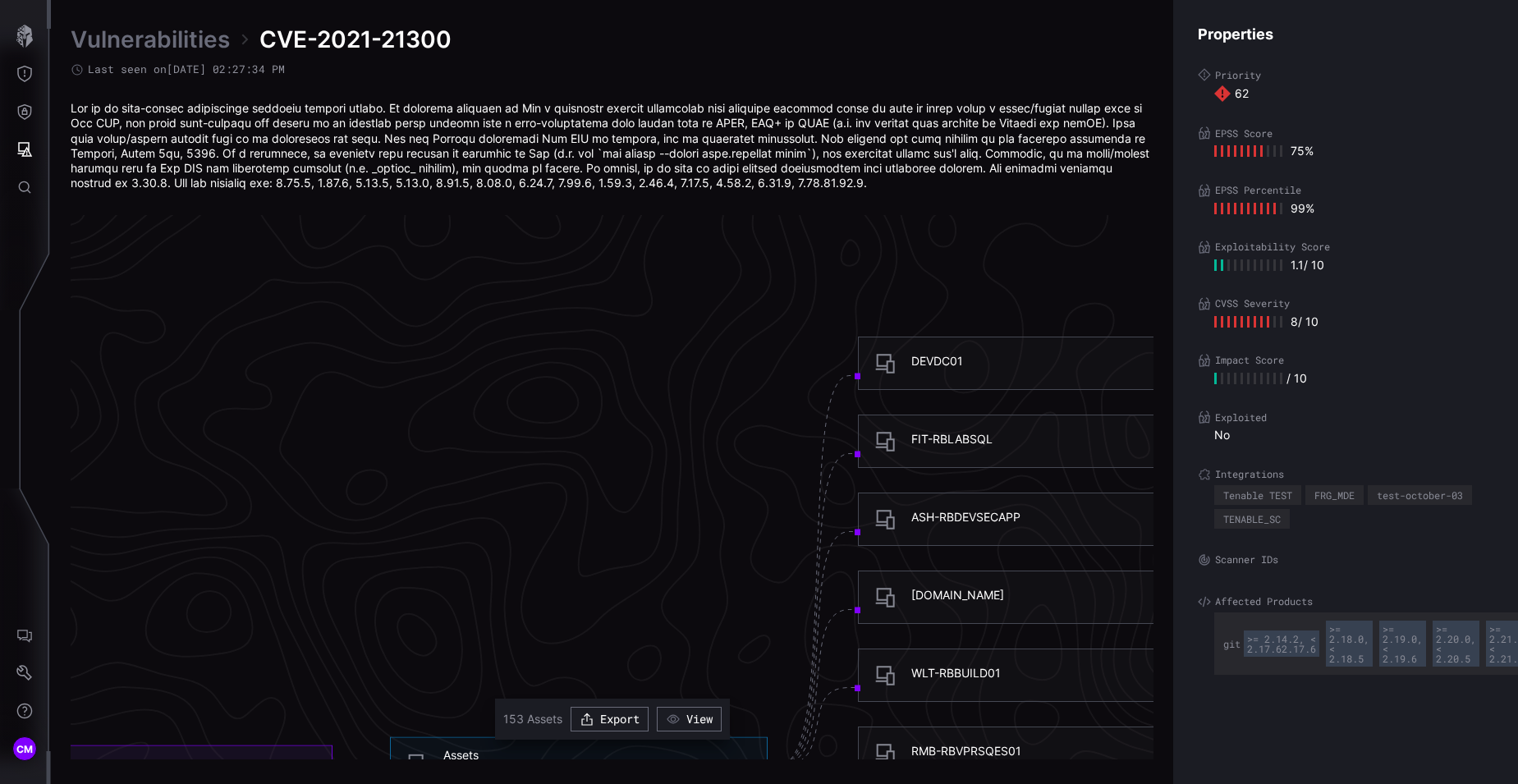
scroll to position [3219, 690]
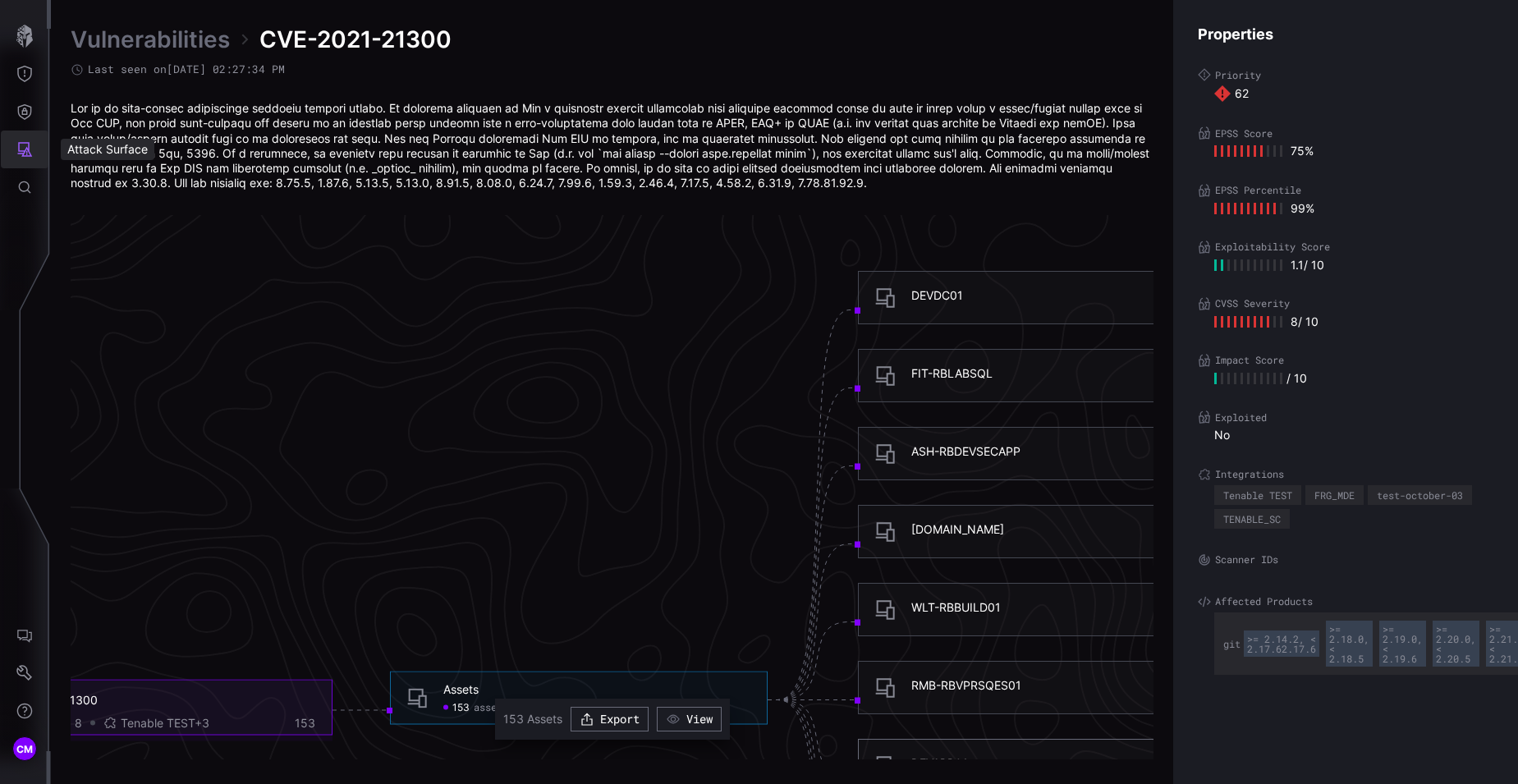
click at [27, 148] on icon "Attack Surface" at bounding box center [26, 149] width 15 height 15
